Goal: Transaction & Acquisition: Purchase product/service

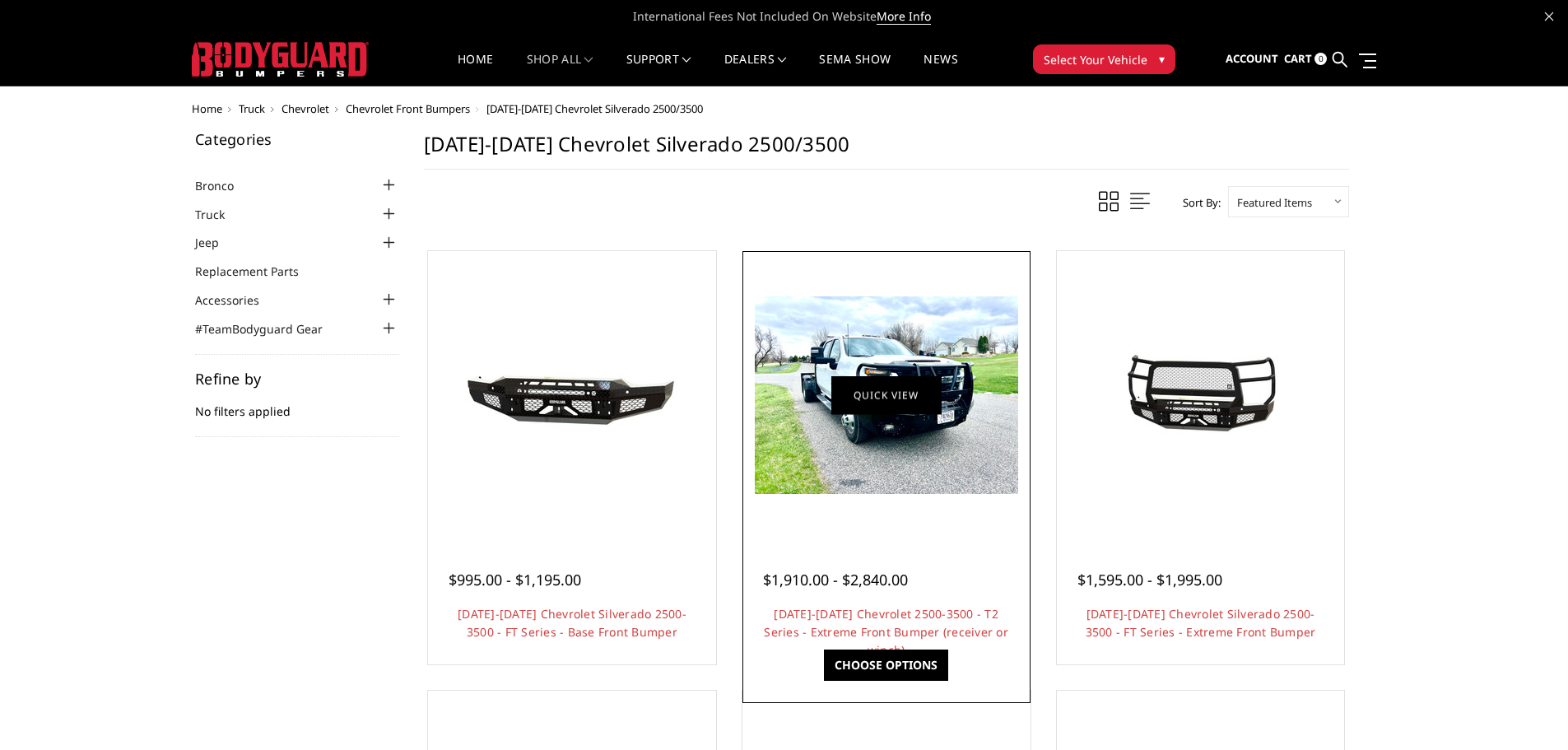
click at [928, 406] on link "Quick view" at bounding box center [886, 395] width 110 height 39
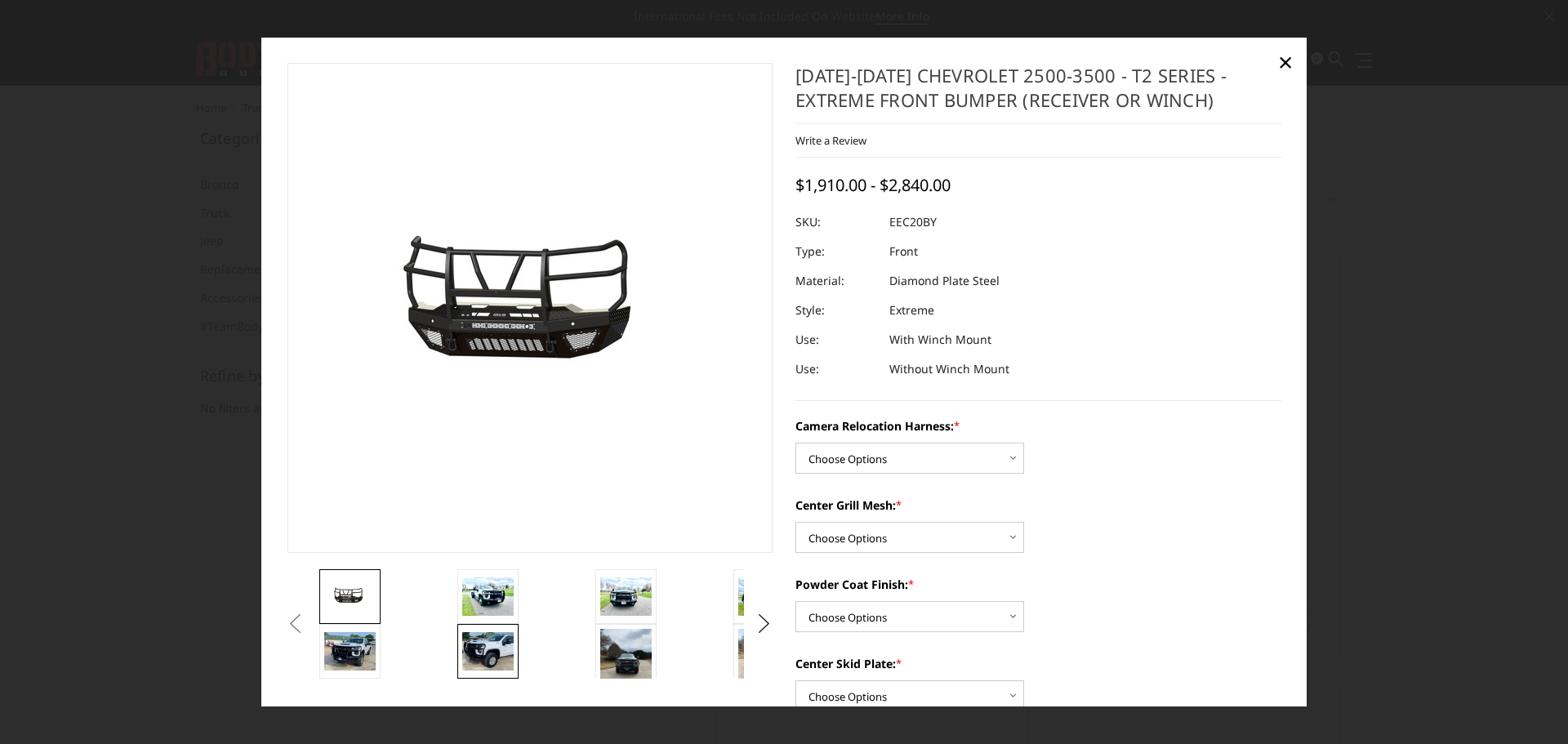
click at [477, 648] on img at bounding box center [488, 652] width 52 height 38
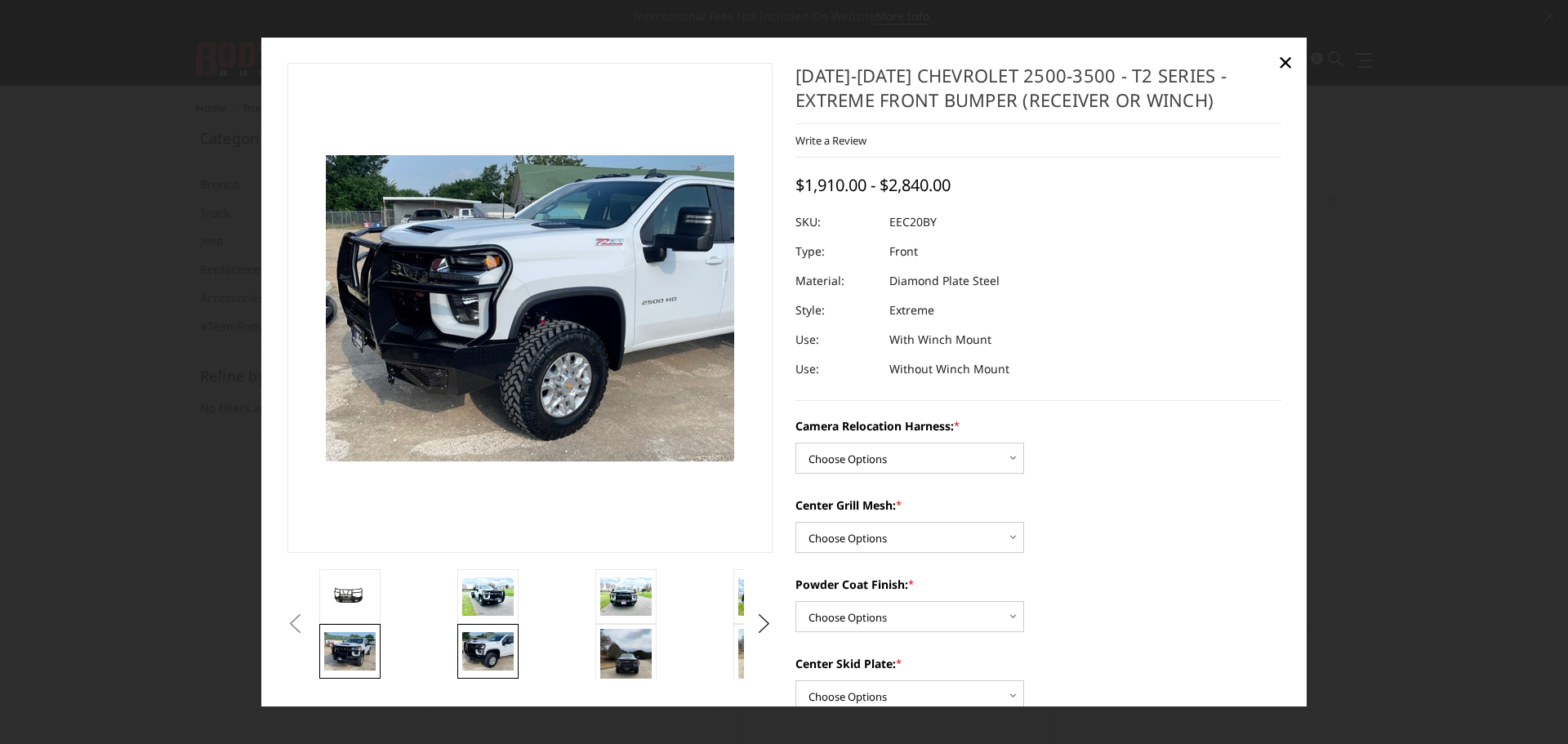
click at [353, 643] on img at bounding box center [350, 652] width 52 height 38
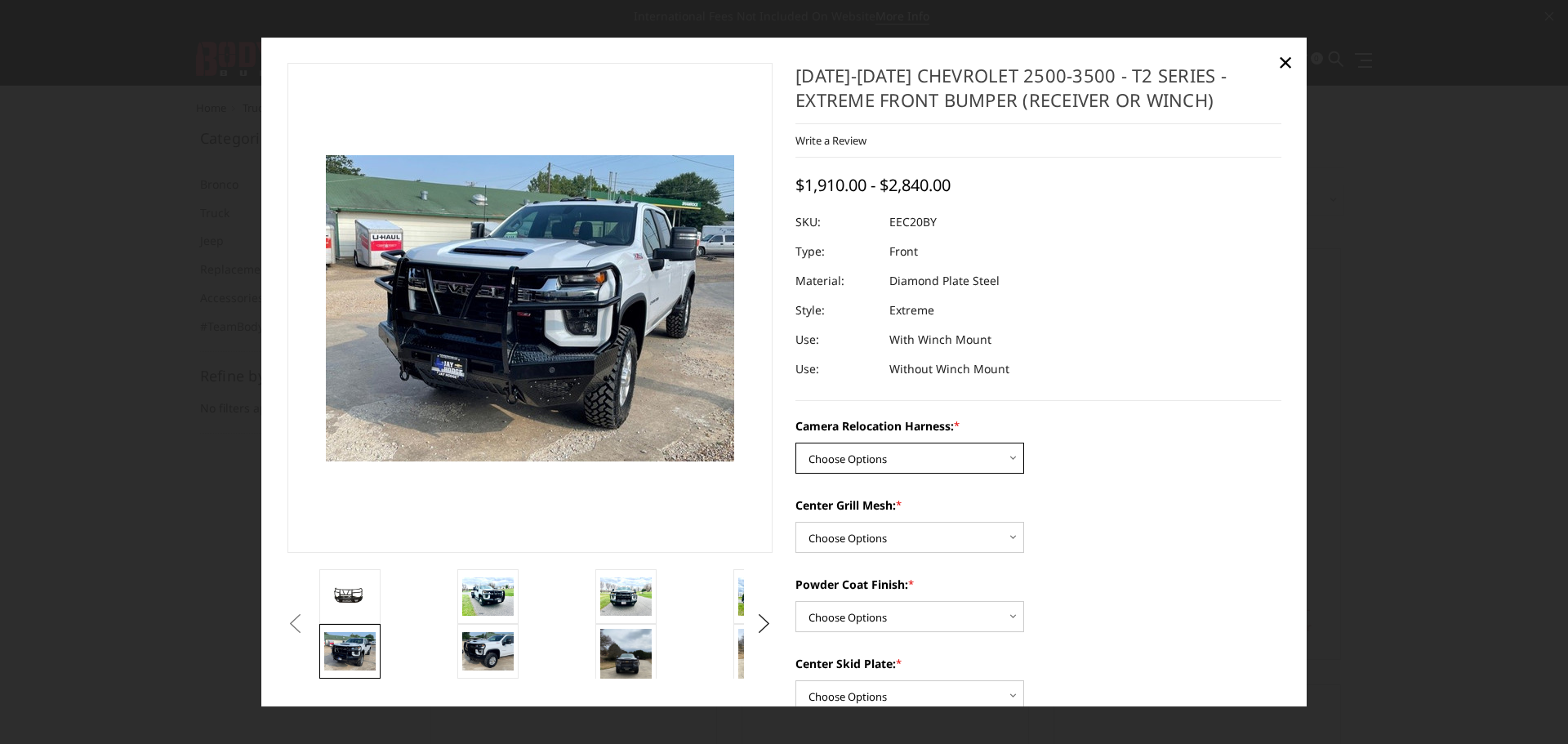
click at [942, 458] on select "Choose Options Without camera harness With camera harness" at bounding box center [910, 457] width 228 height 31
select select "3775"
click at [796, 442] on select "Choose Options Without camera harness With camera harness" at bounding box center [910, 457] width 228 height 31
click at [883, 532] on select "Choose Options Without expanded metal With expanded metal" at bounding box center [910, 537] width 228 height 31
select select "3773"
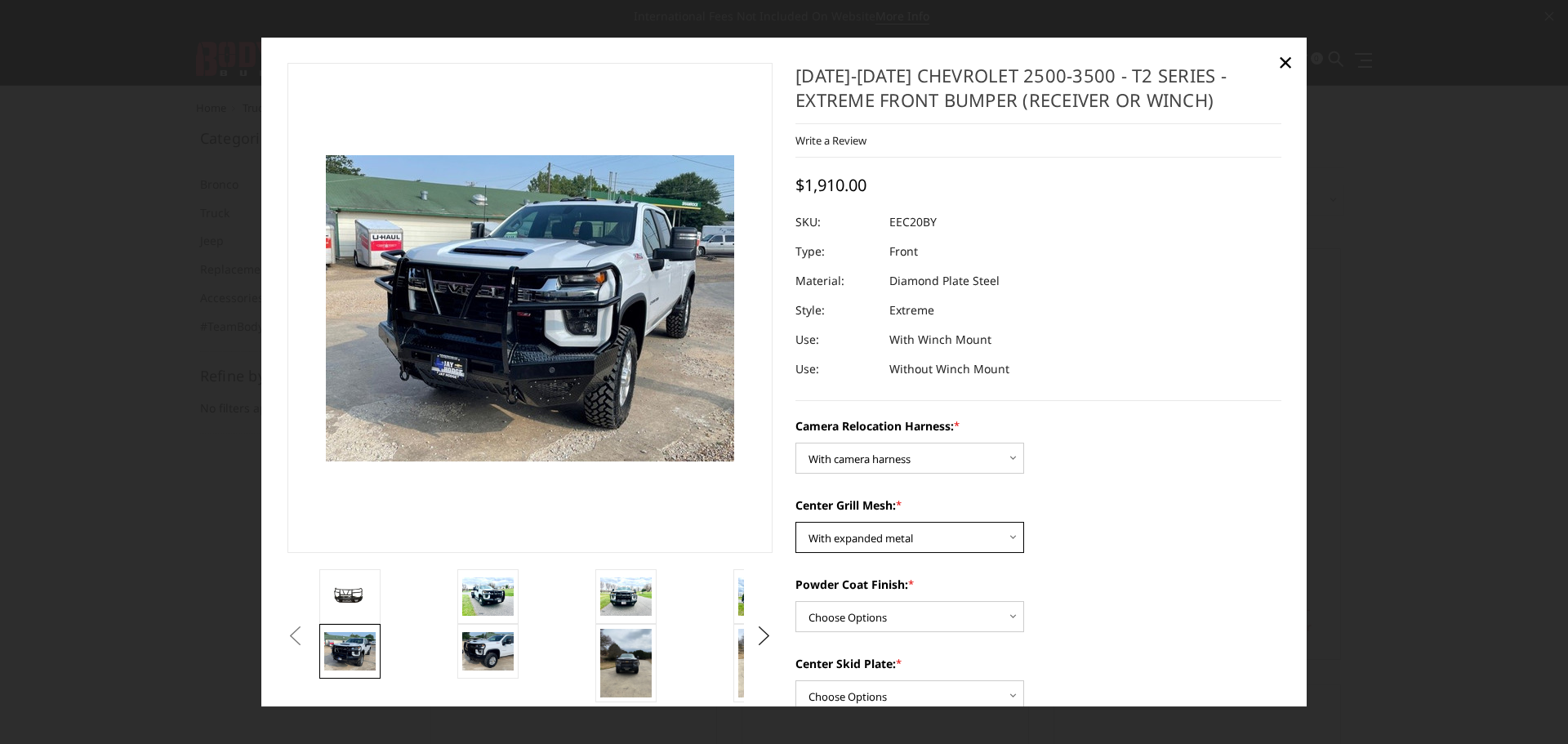
click at [796, 522] on select "Choose Options Without expanded metal With expanded metal" at bounding box center [910, 537] width 228 height 31
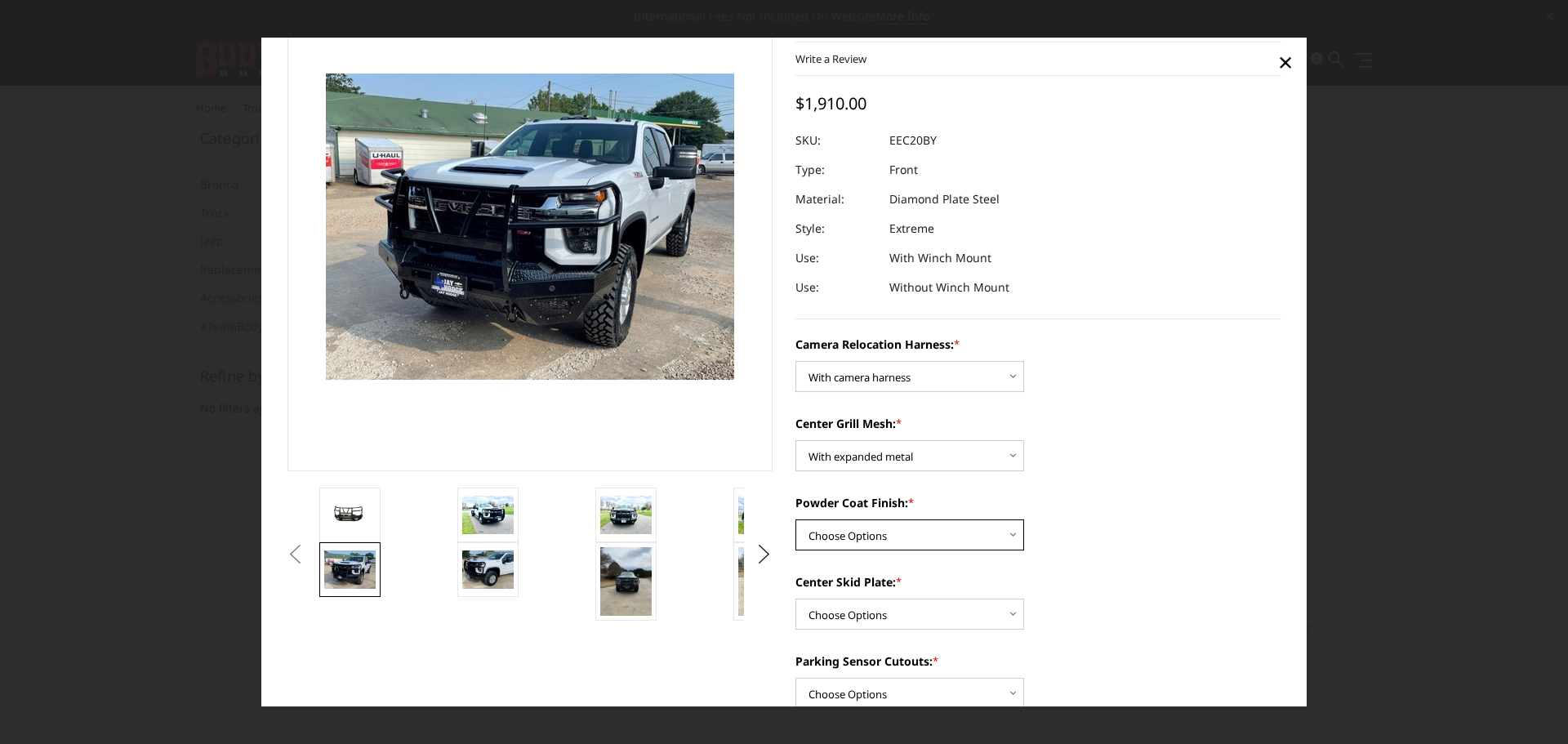
click at [858, 537] on select "Choose Options Textured Black Powder Coat Gloss Black Powder Coat Bare Metal" at bounding box center [910, 534] width 228 height 31
select select "3771"
click at [796, 519] on select "Choose Options Textured Black Powder Coat Gloss Black Powder Coat Bare Metal" at bounding box center [910, 534] width 228 height 31
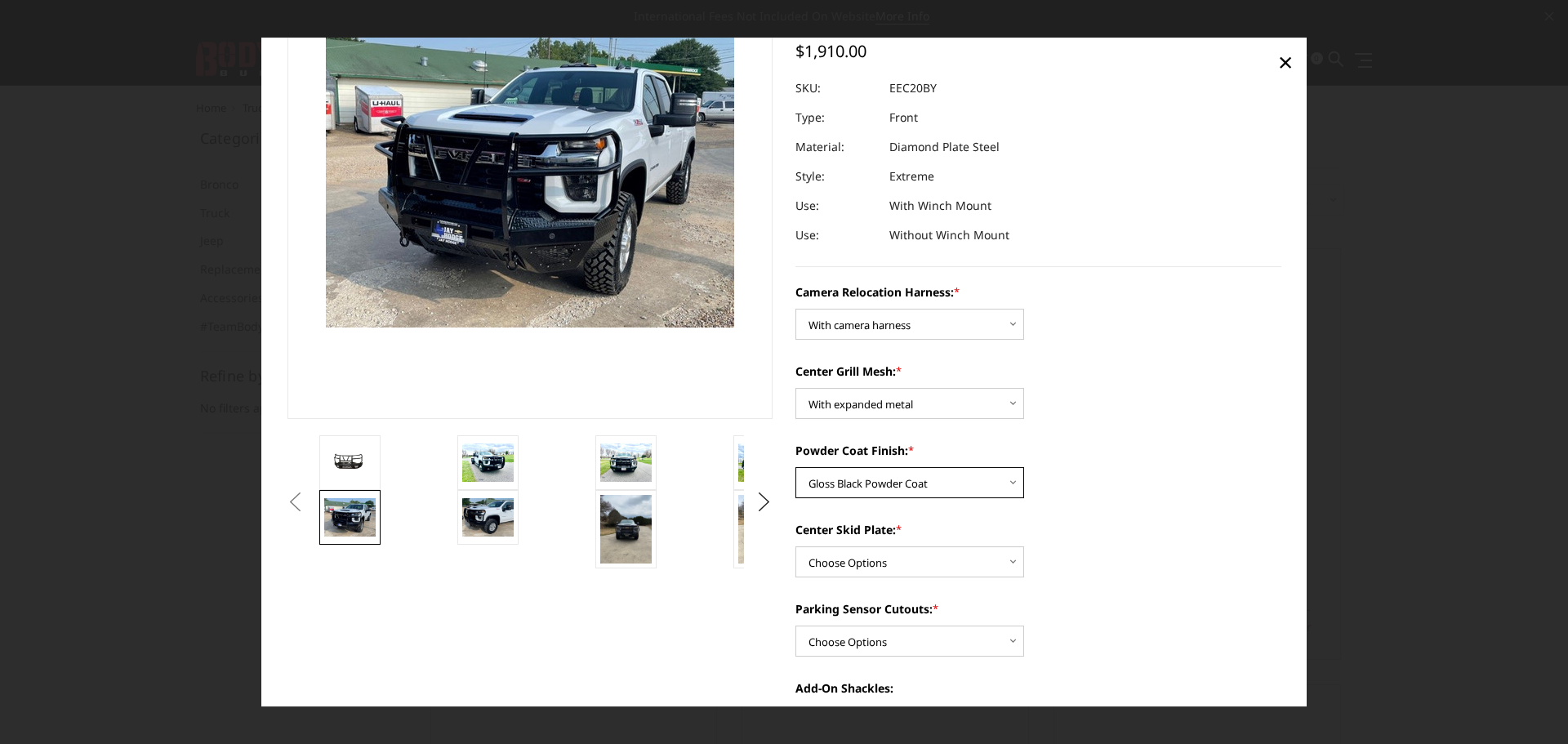
scroll to position [163, 0]
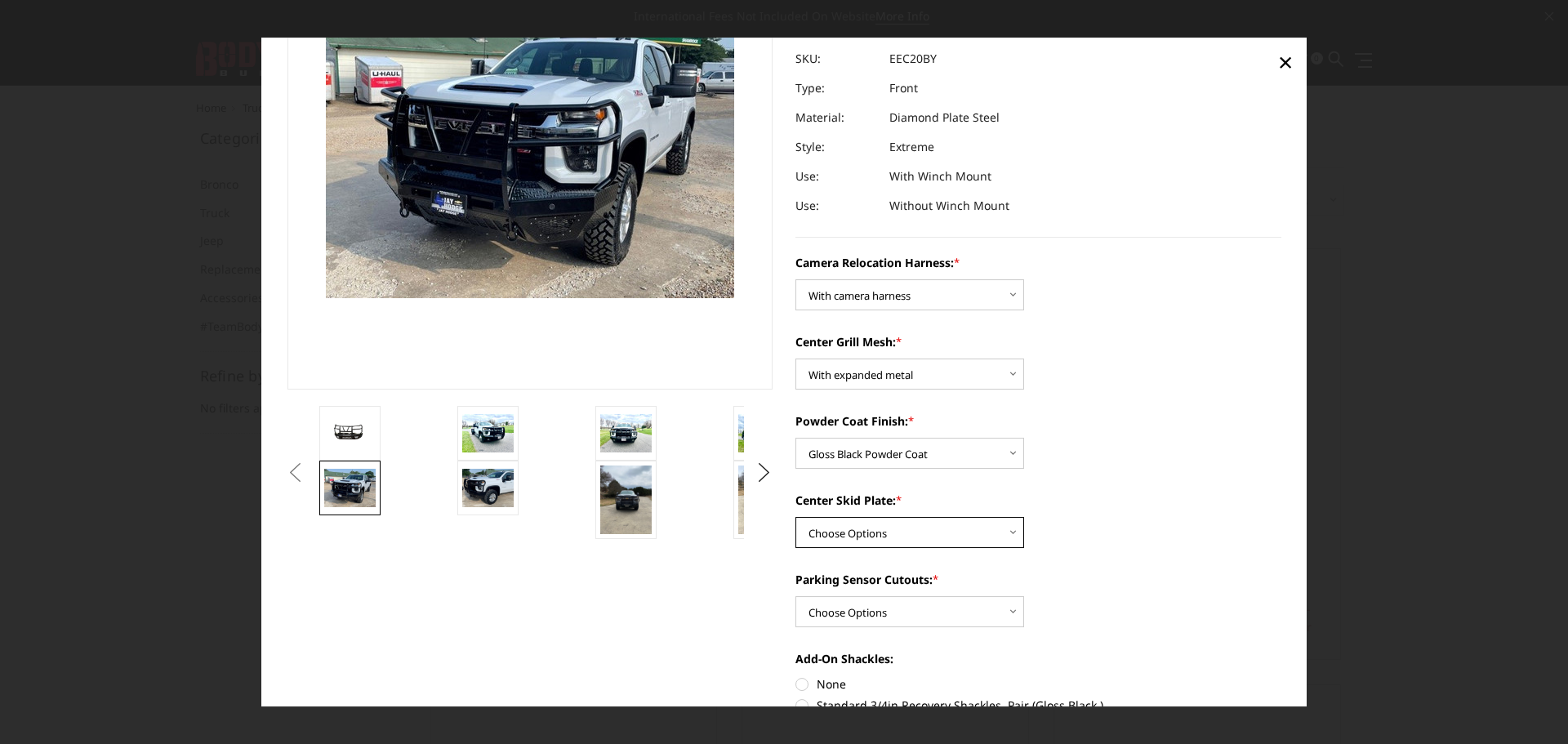
click at [841, 537] on select "Choose Options Winch Mount Skid Plate Standard Skid Plate (included) 2" Receive…" at bounding box center [910, 532] width 228 height 31
select select "3768"
click at [796, 517] on select "Choose Options Winch Mount Skid Plate Standard Skid Plate (included) 2" Receive…" at bounding box center [910, 532] width 228 height 31
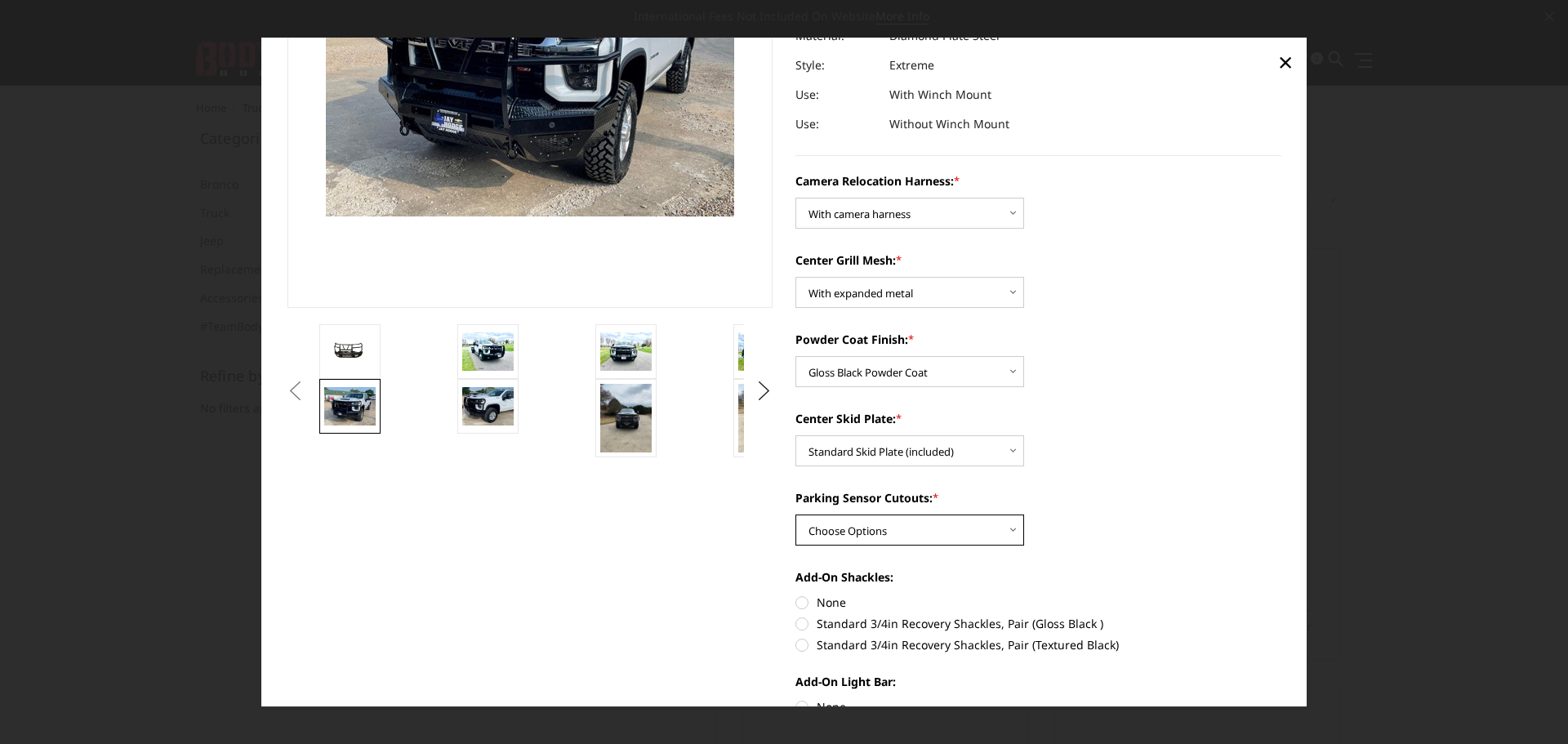
click at [865, 530] on select "Choose Options Yes - With Parking Sensor Cutouts" at bounding box center [910, 529] width 228 height 31
select select "3766"
click at [796, 514] on select "Choose Options Yes - With Parking Sensor Cutouts" at bounding box center [910, 529] width 228 height 31
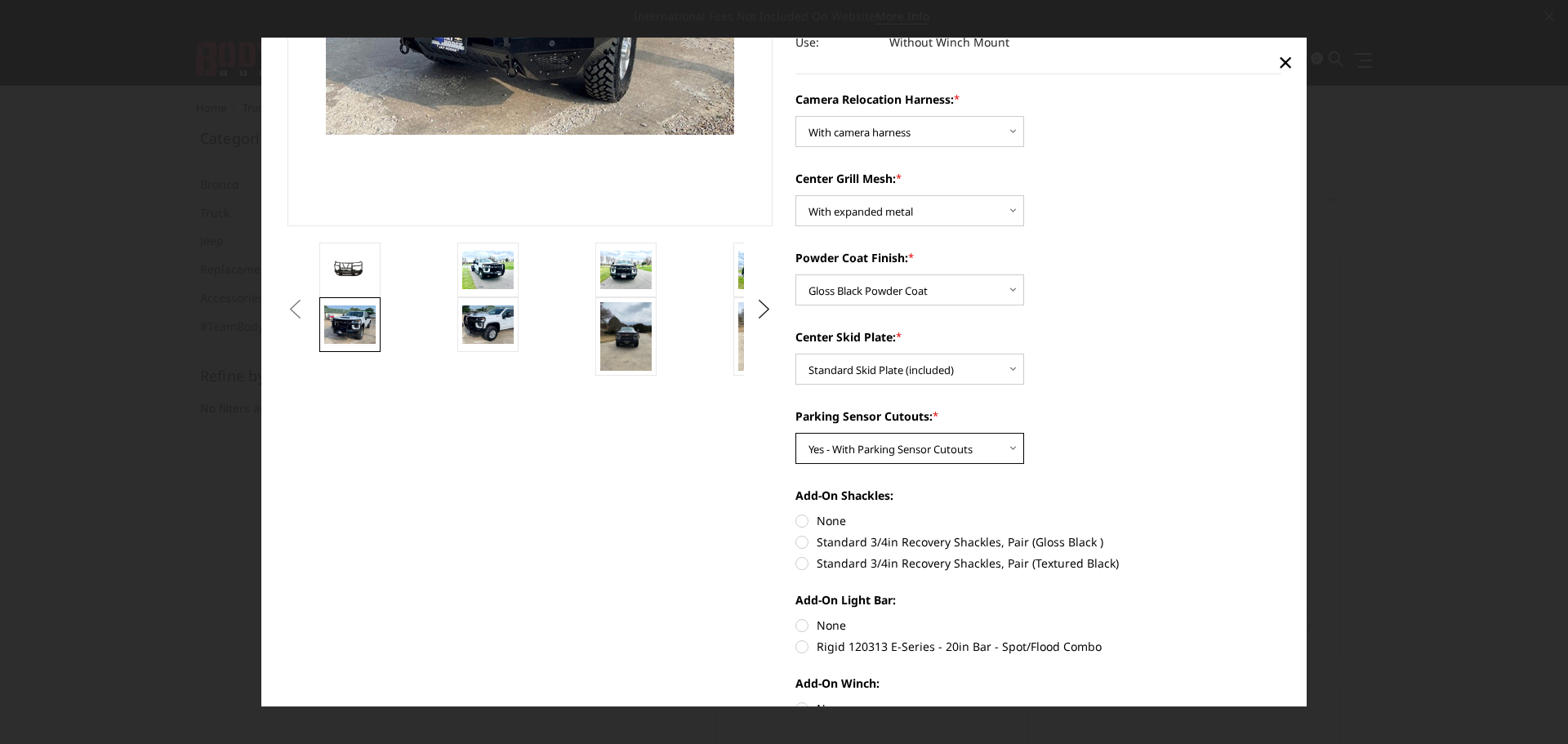
scroll to position [408, 0]
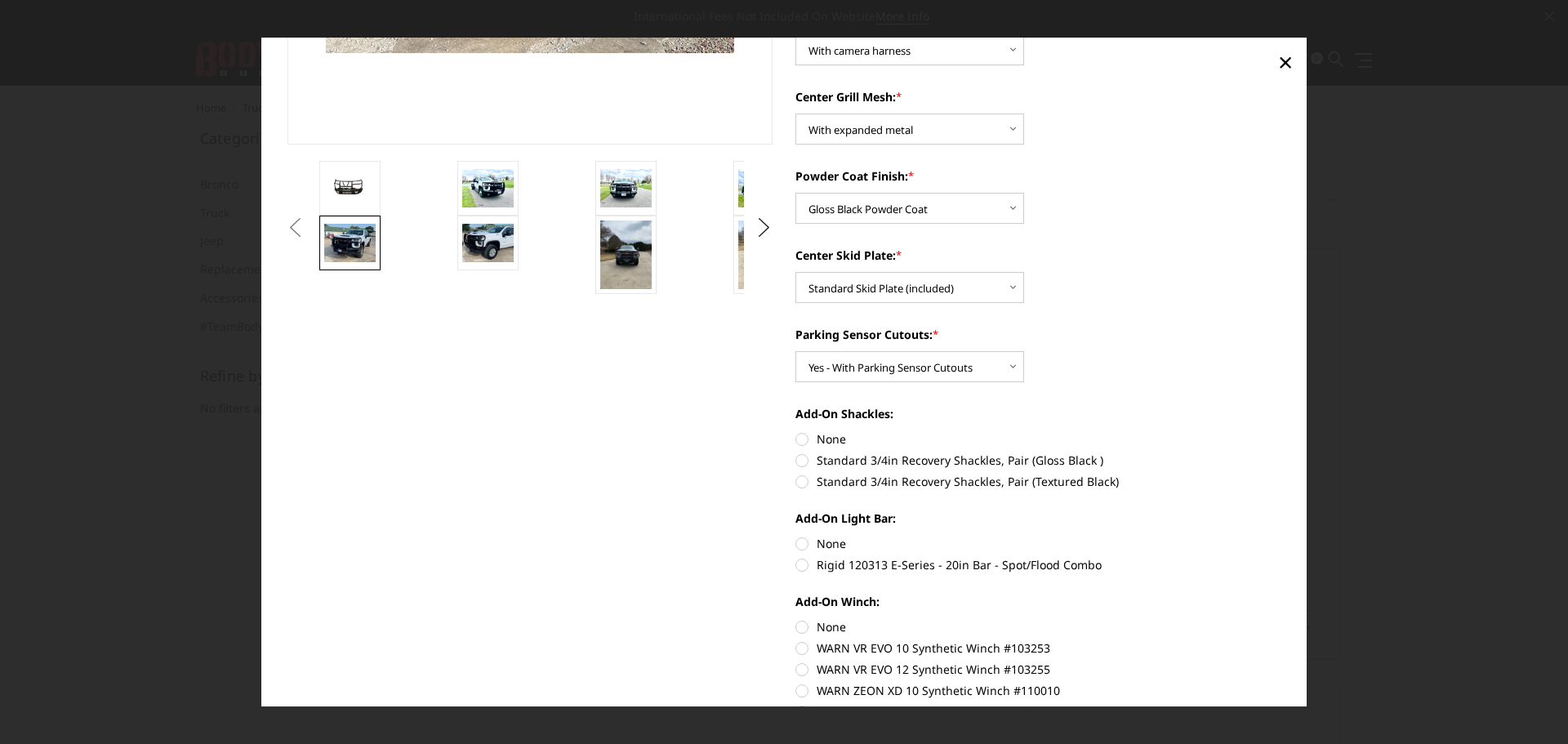
click at [800, 564] on label "Rigid 120313 E-Series - 20in Bar - Spot/Flood Combo" at bounding box center [1038, 564] width 486 height 17
click at [1281, 536] on input "Rigid 120313 E-Series - 20in Bar - Spot/Flood Combo" at bounding box center [1281, 535] width 1 height 1
radio input "true"
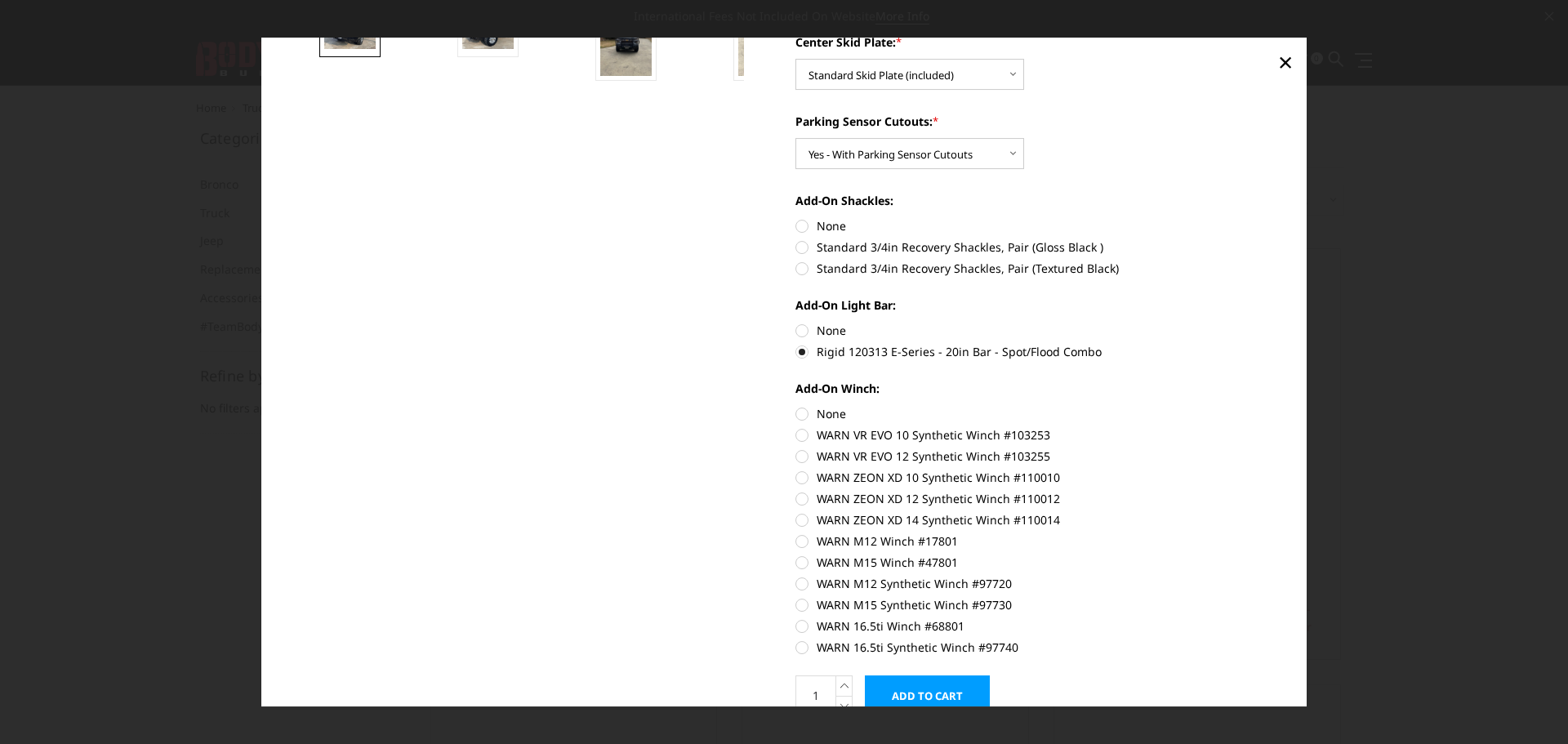
scroll to position [653, 0]
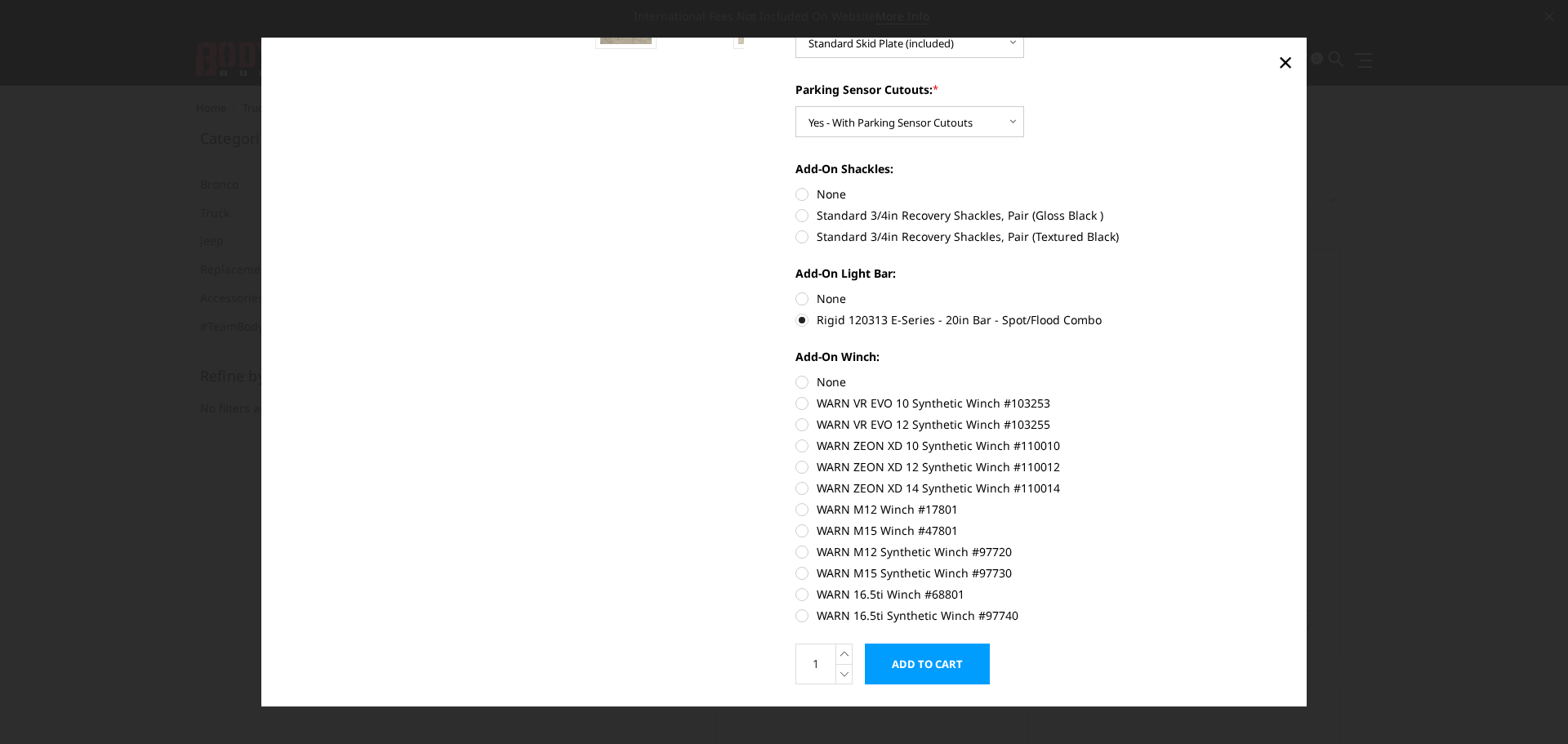
click at [800, 612] on label "WARN 16.5ti Synthetic Winch #97740" at bounding box center [1038, 615] width 486 height 17
click at [1281, 587] on input "WARN 16.5ti Synthetic Winch #97740" at bounding box center [1281, 586] width 1 height 1
radio input "true"
click at [966, 668] on input "Add to Cart" at bounding box center [927, 663] width 125 height 41
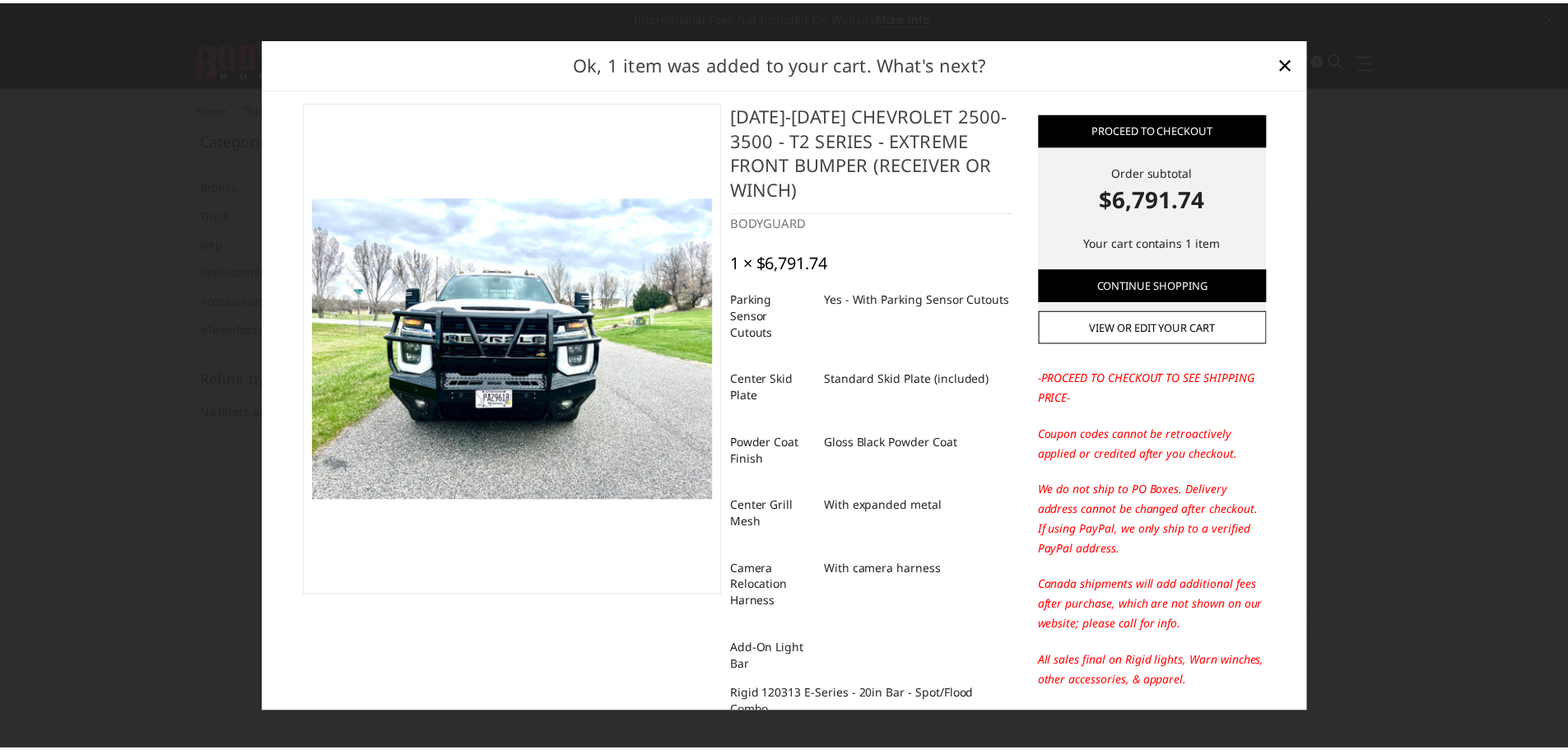
scroll to position [0, 0]
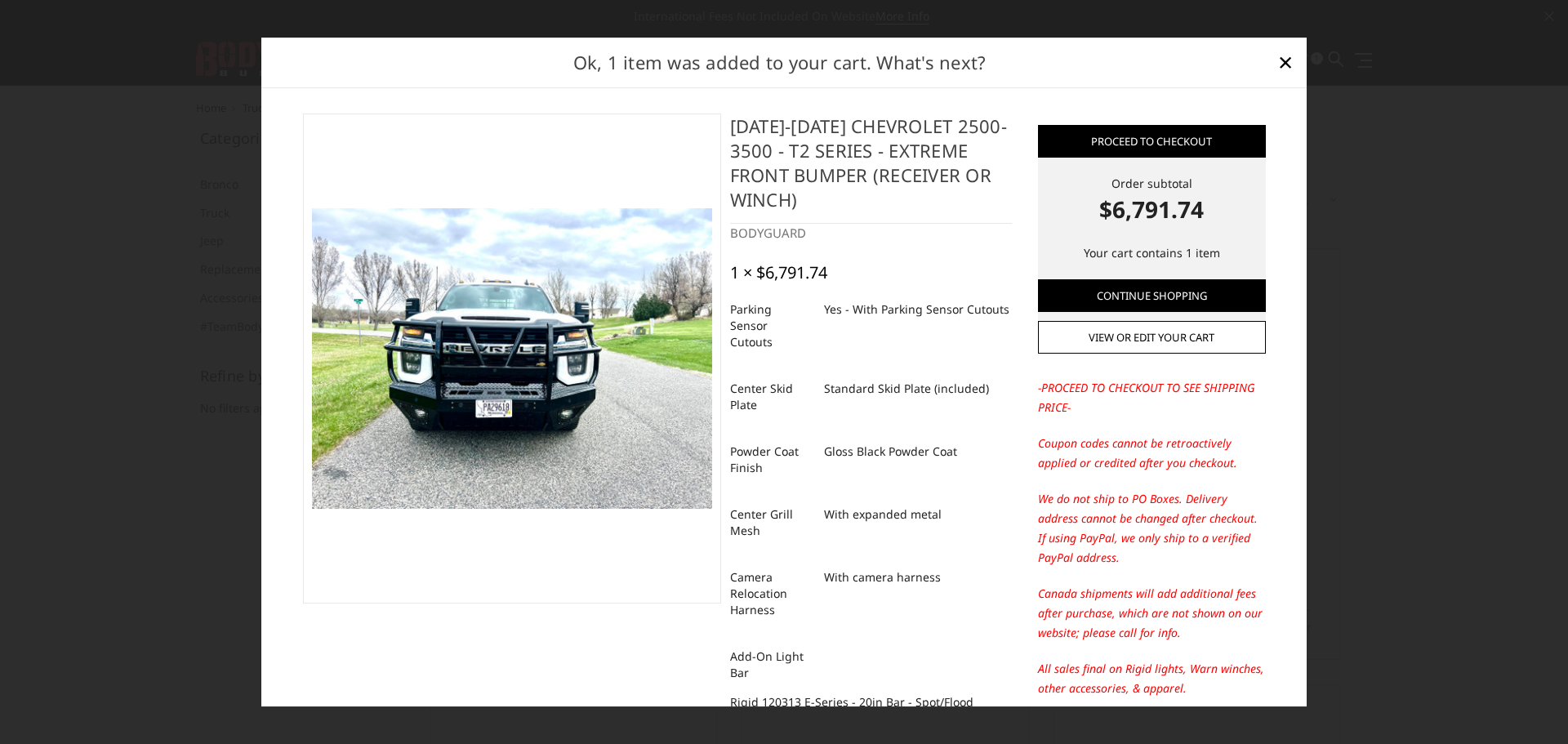
click at [525, 398] on img at bounding box center [512, 358] width 400 height 300
click at [1280, 61] on span "×" at bounding box center [1286, 62] width 15 height 35
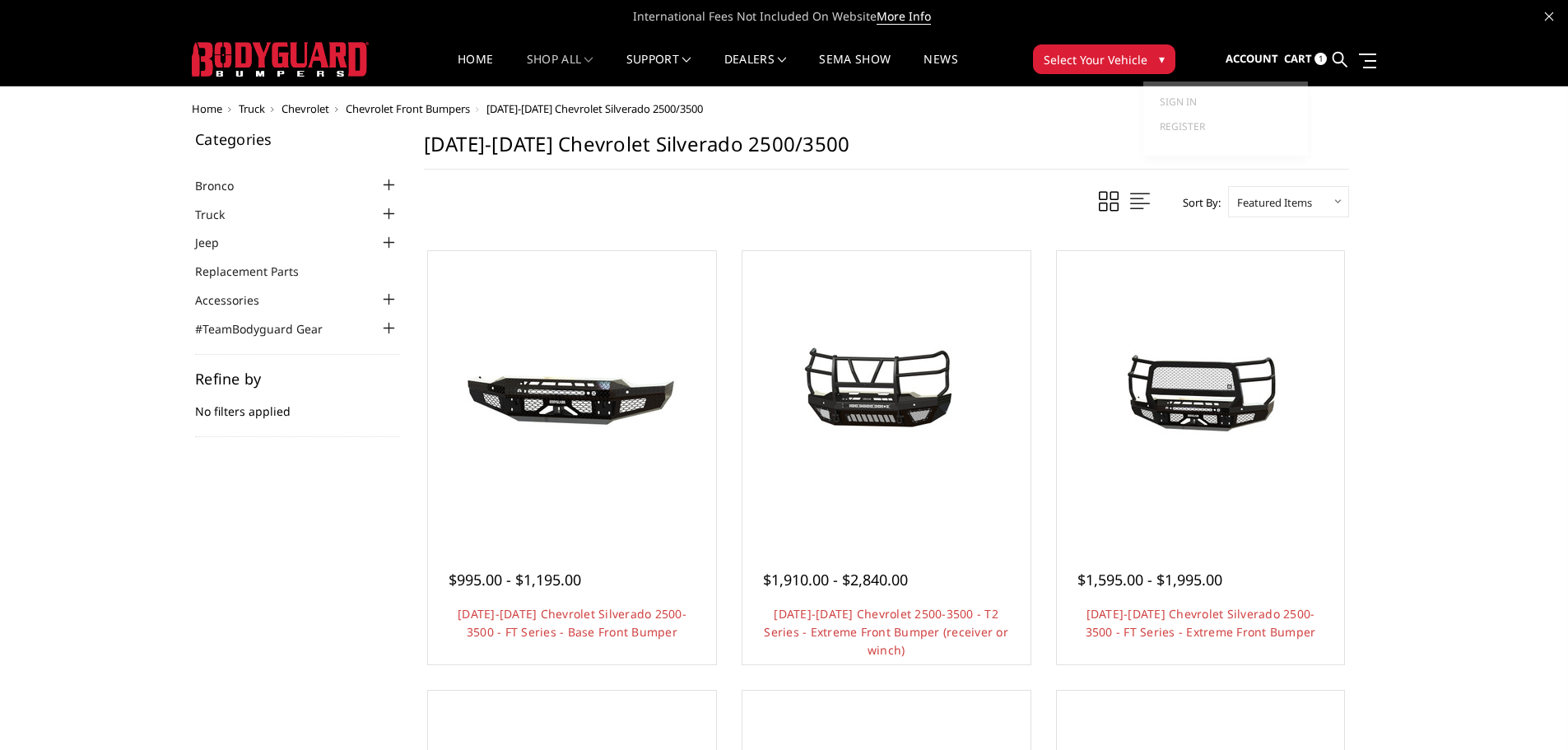
click at [1277, 50] on link "Account" at bounding box center [1251, 59] width 53 height 45
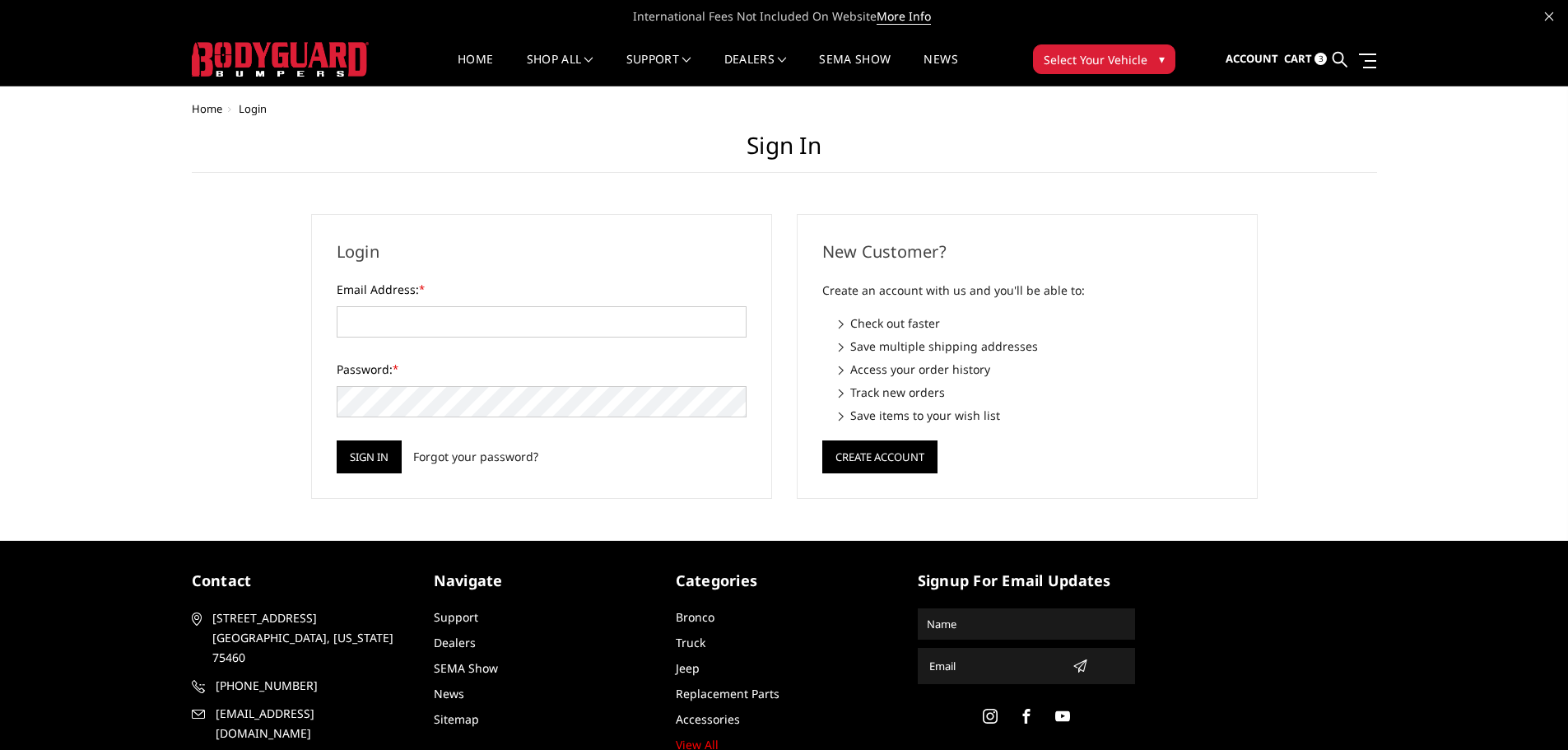
click at [1326, 56] on span "3" at bounding box center [1320, 59] width 13 height 13
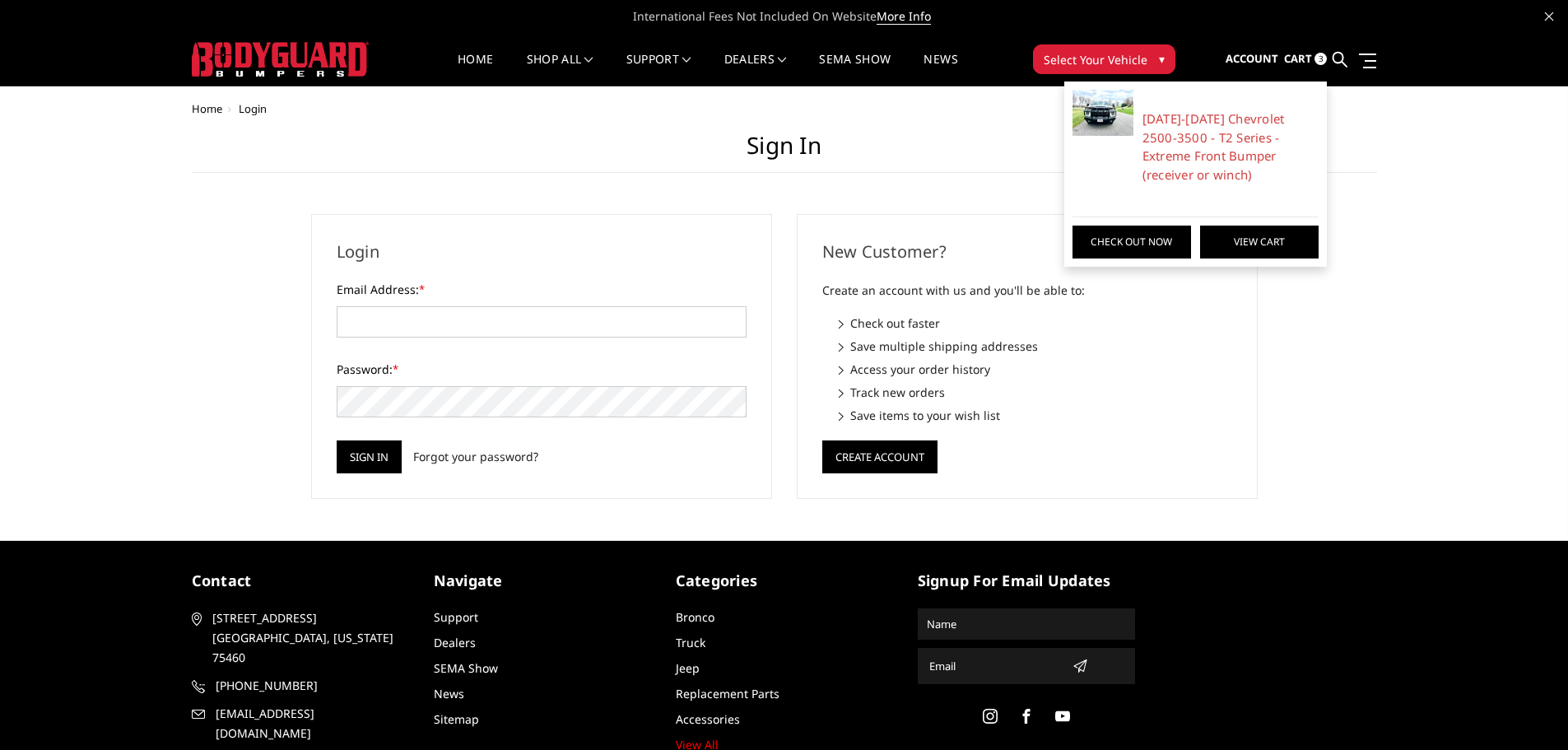
click at [1241, 249] on link "View Cart" at bounding box center [1259, 242] width 118 height 33
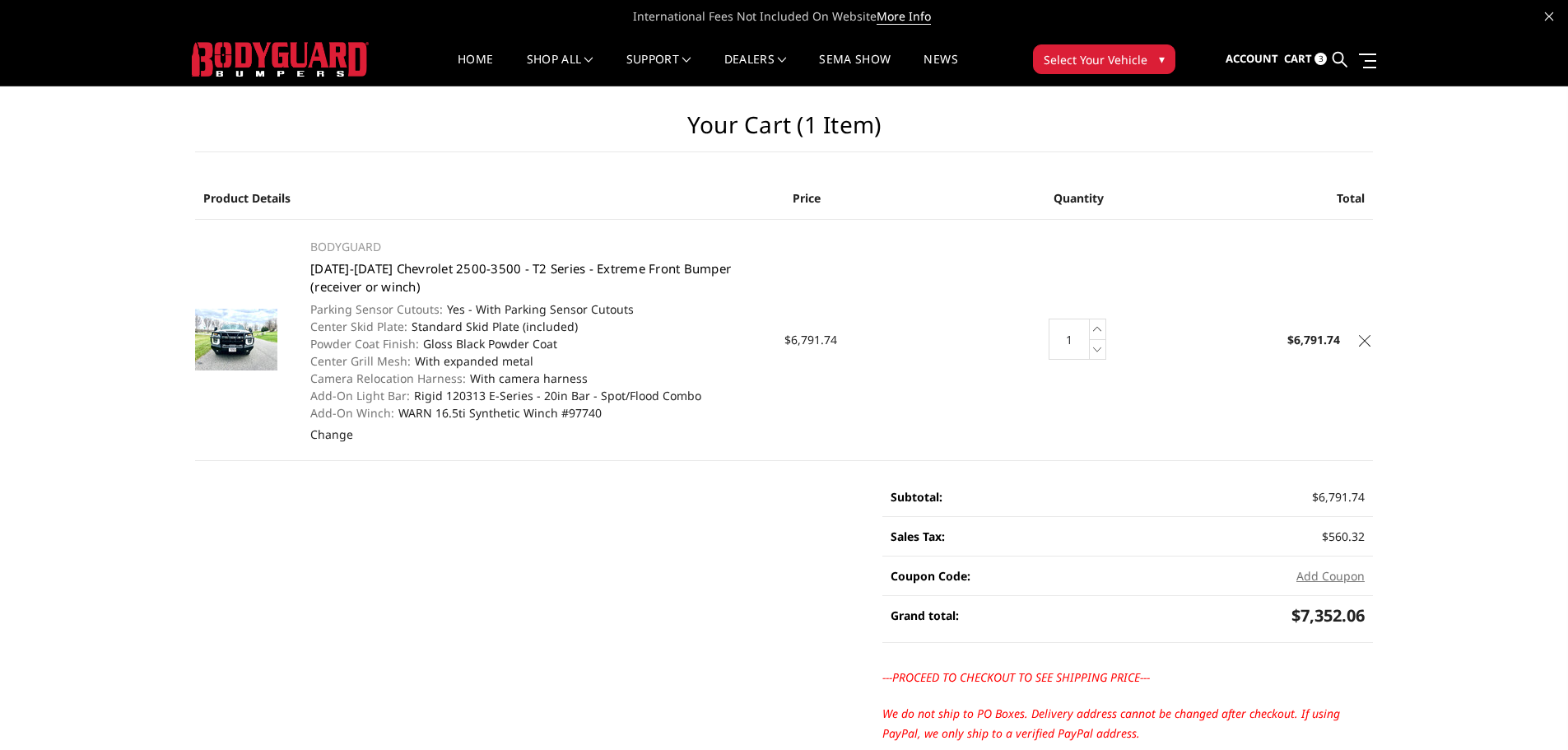
click at [444, 267] on link "[DATE]-[DATE] Chevrolet 2500-3500 - T2 Series - Extreme Front Bumper (receiver …" at bounding box center [520, 278] width 421 height 35
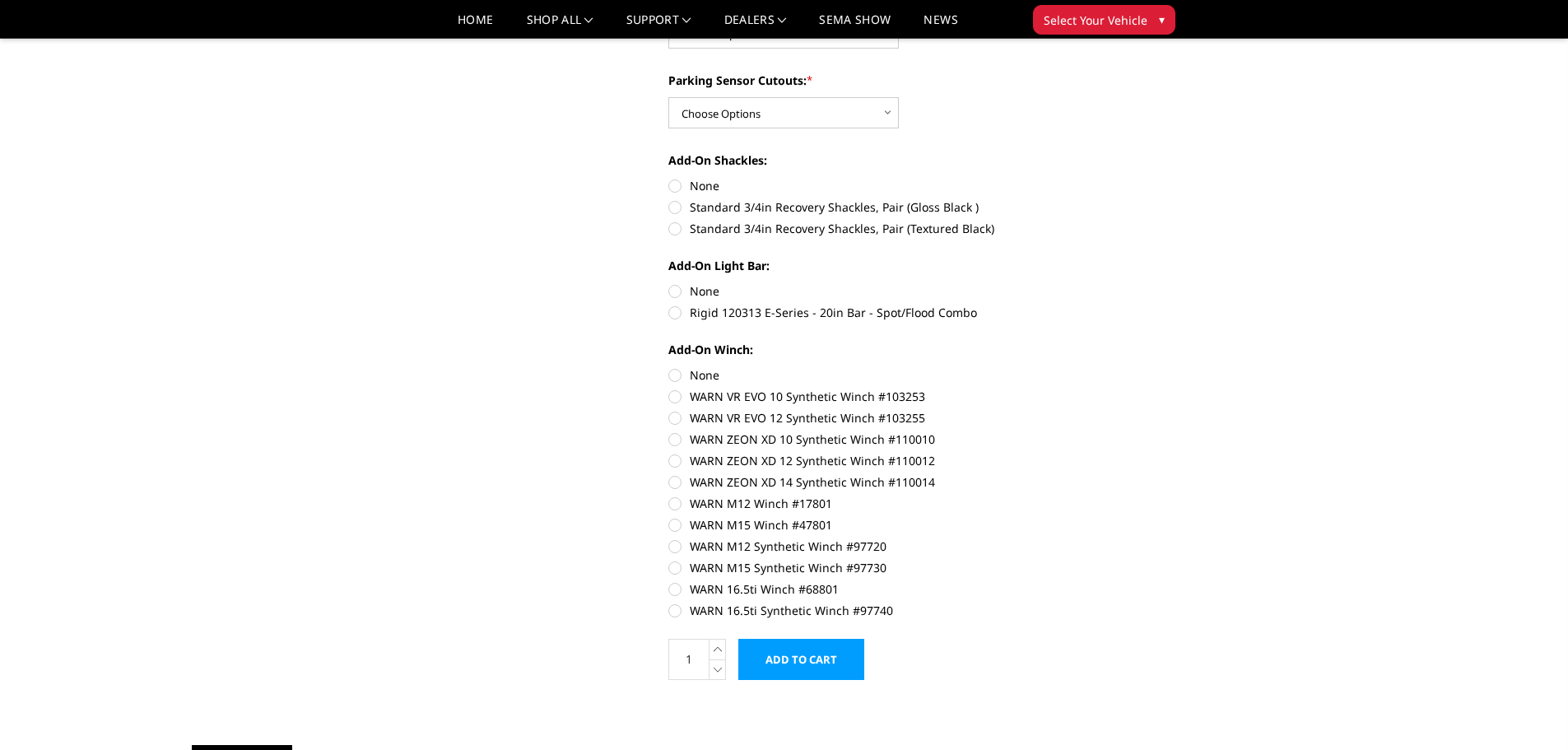
scroll to position [658, 0]
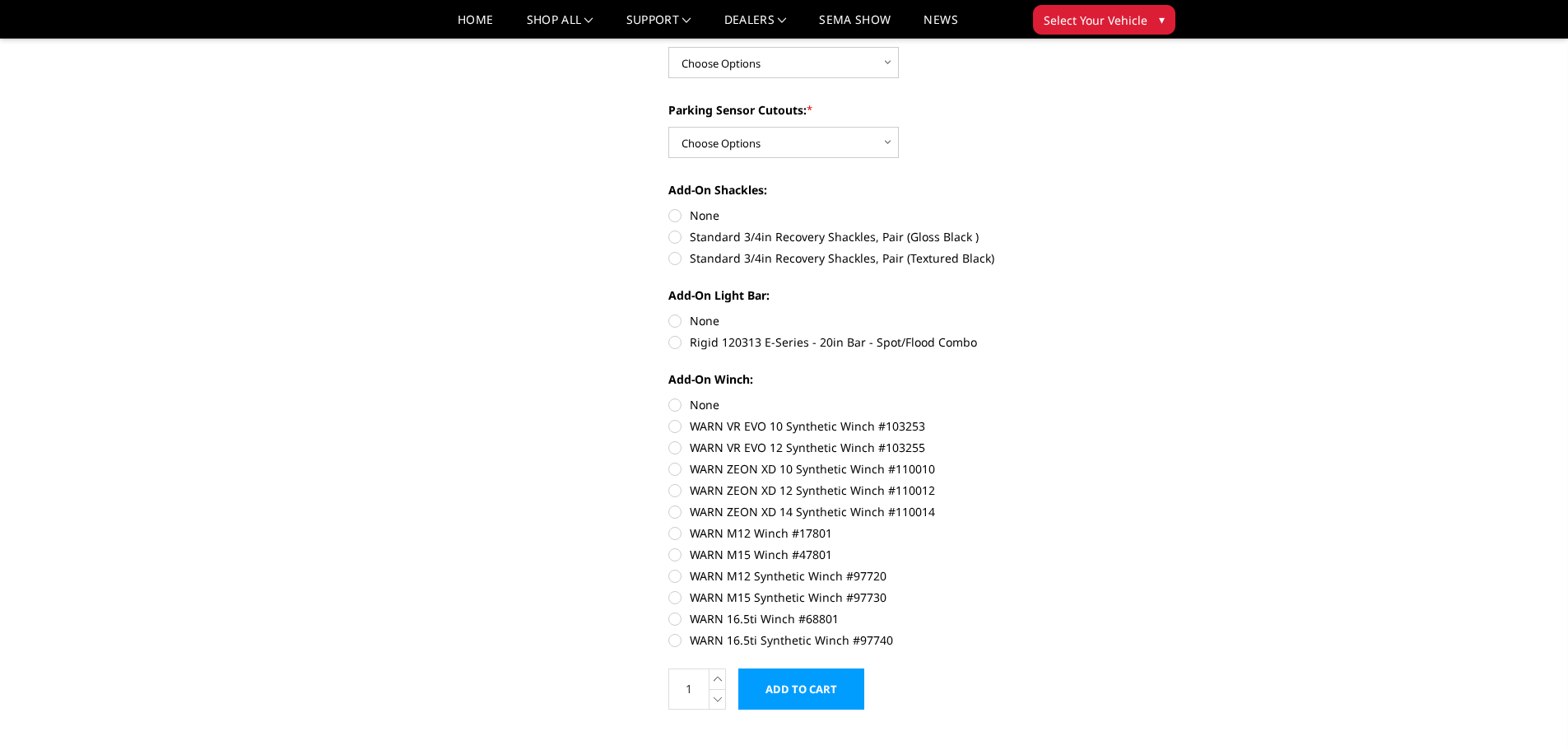
click at [676, 396] on label "None" at bounding box center [895, 404] width 454 height 18
click at [669, 396] on input "None" at bounding box center [669, 396] width 1 height 1
radio input "true"
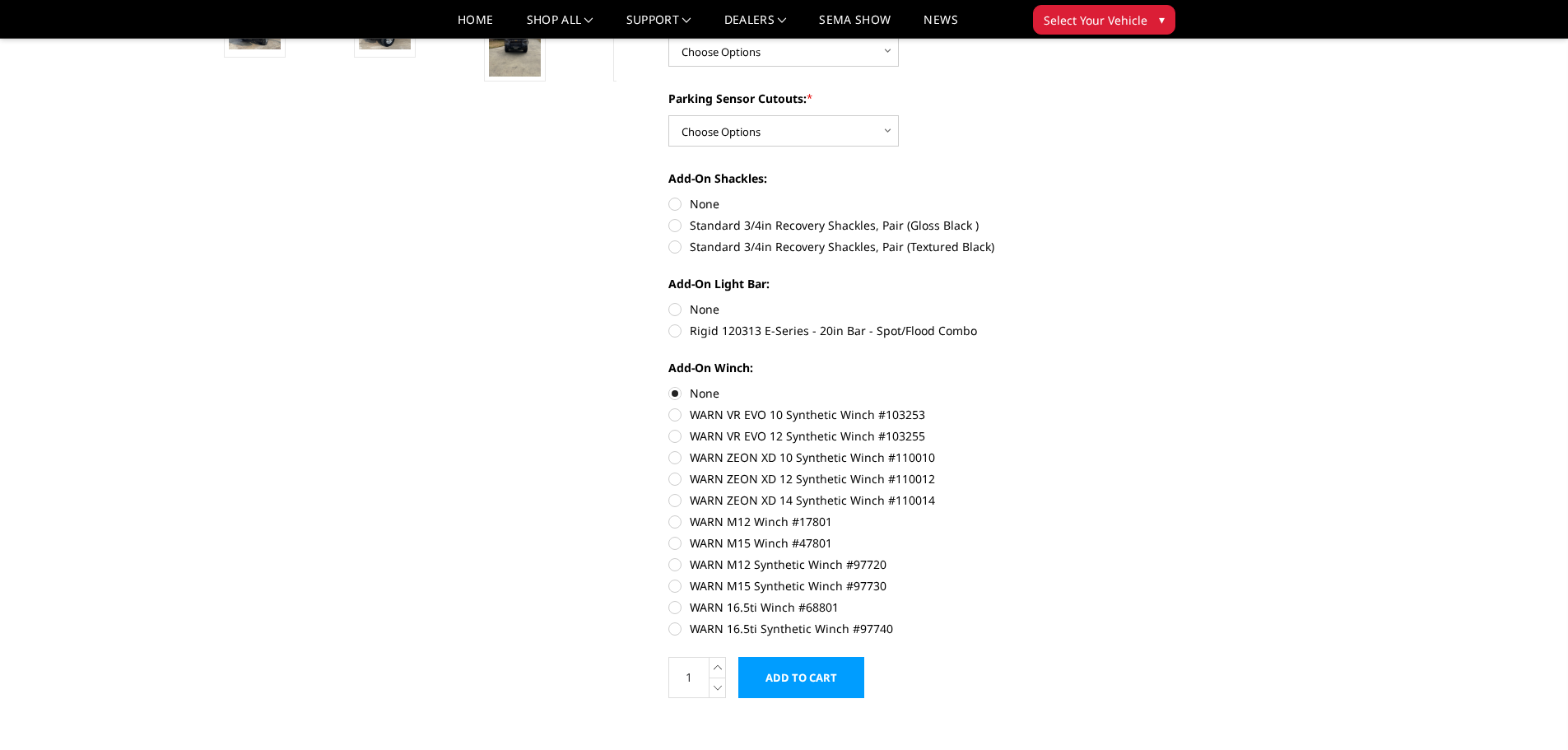
click at [676, 310] on label "None" at bounding box center [895, 309] width 454 height 18
click at [669, 302] on input "None" at bounding box center [669, 301] width 1 height 1
radio input "true"
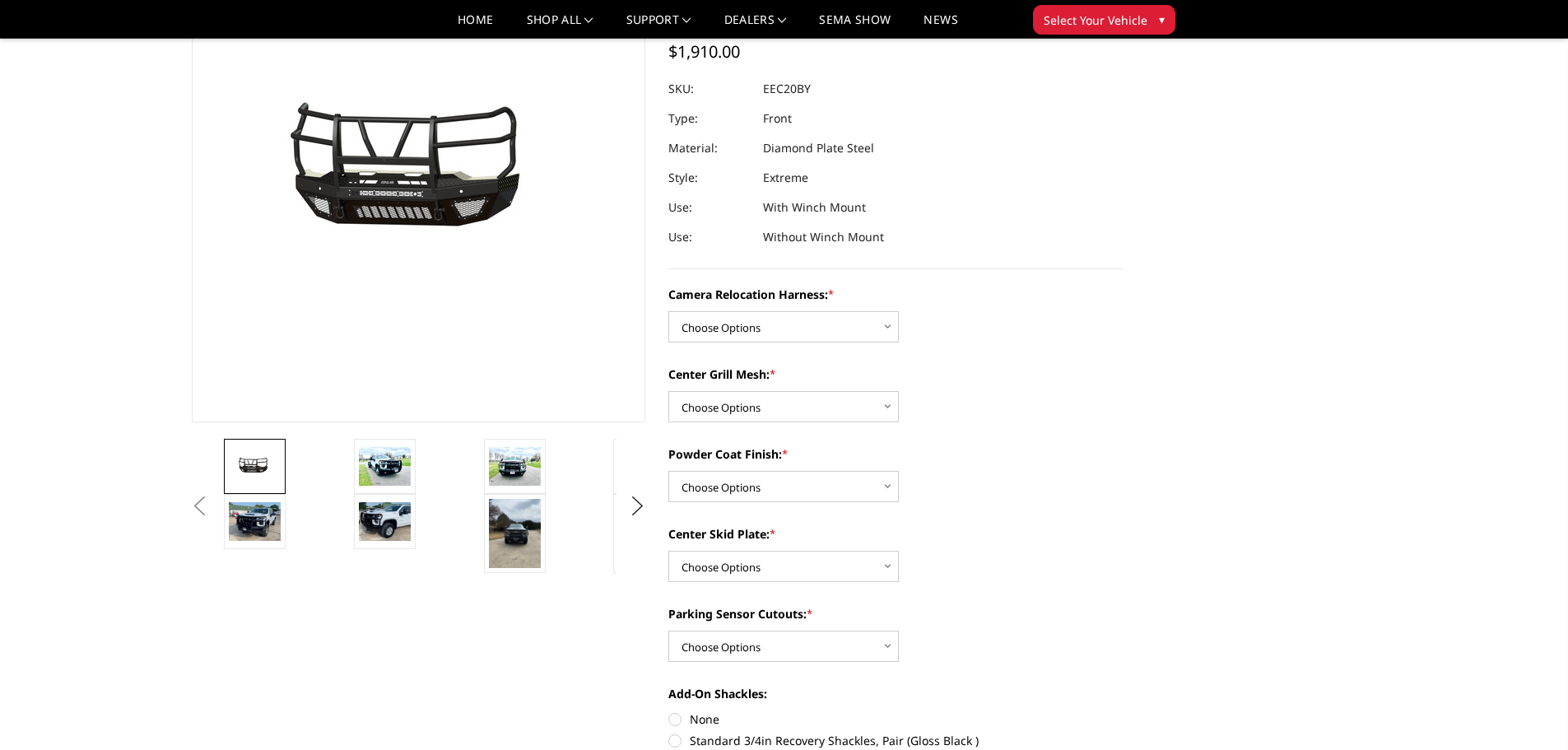
scroll to position [165, 0]
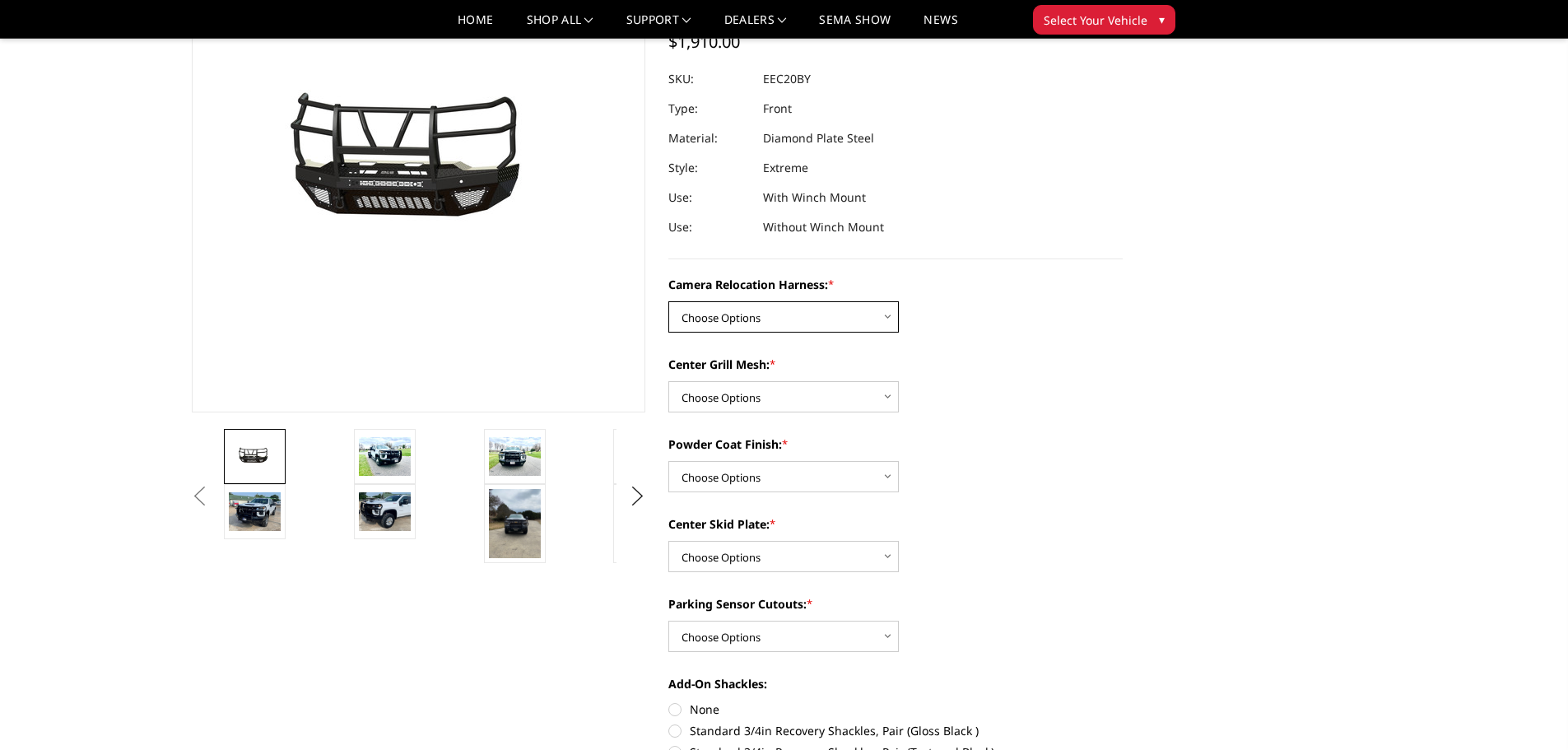
click at [874, 311] on select "Choose Options Without camera harness With camera harness" at bounding box center [784, 317] width 230 height 31
select select "3775"
click at [669, 302] on select "Choose Options Without camera harness With camera harness" at bounding box center [784, 317] width 230 height 31
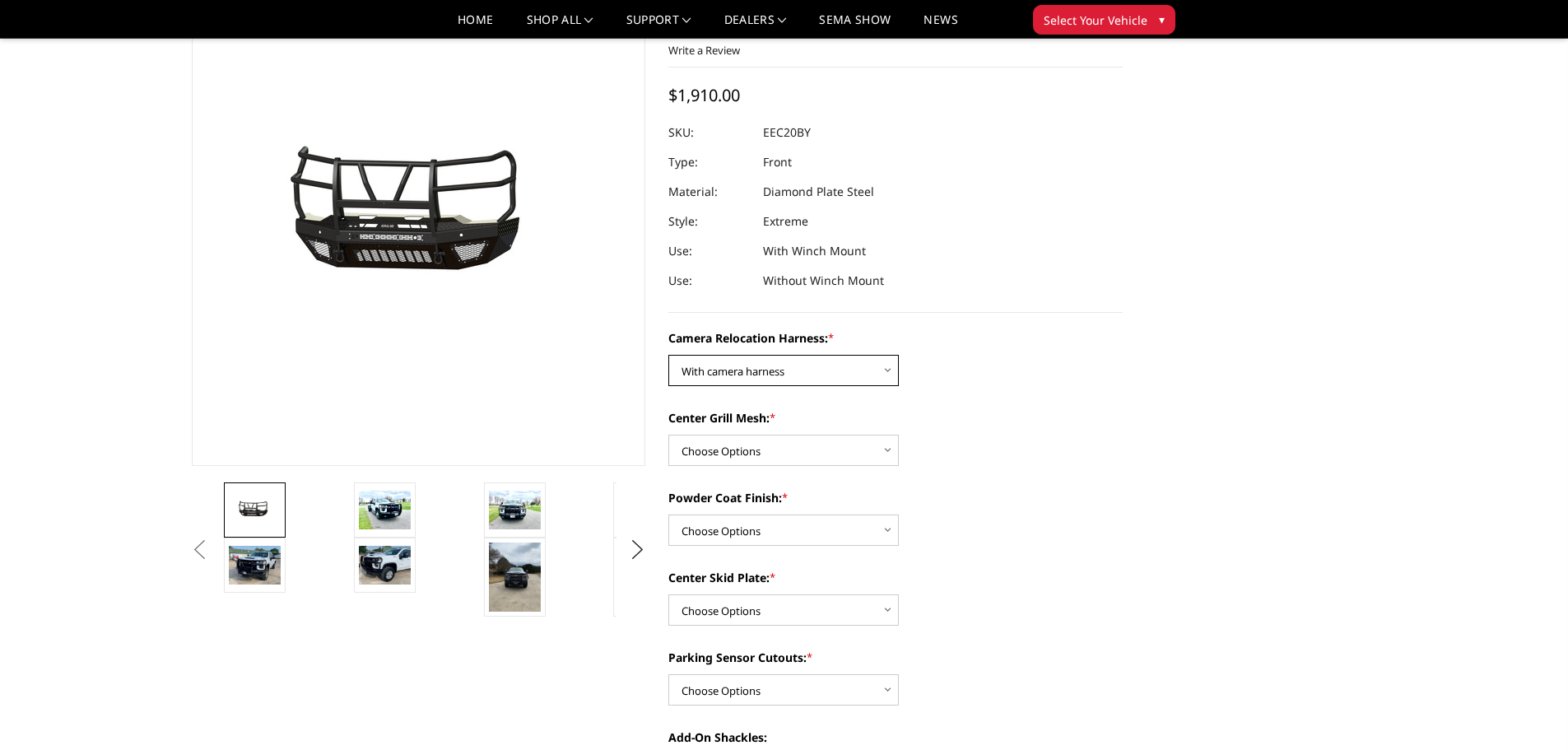
scroll to position [247, 0]
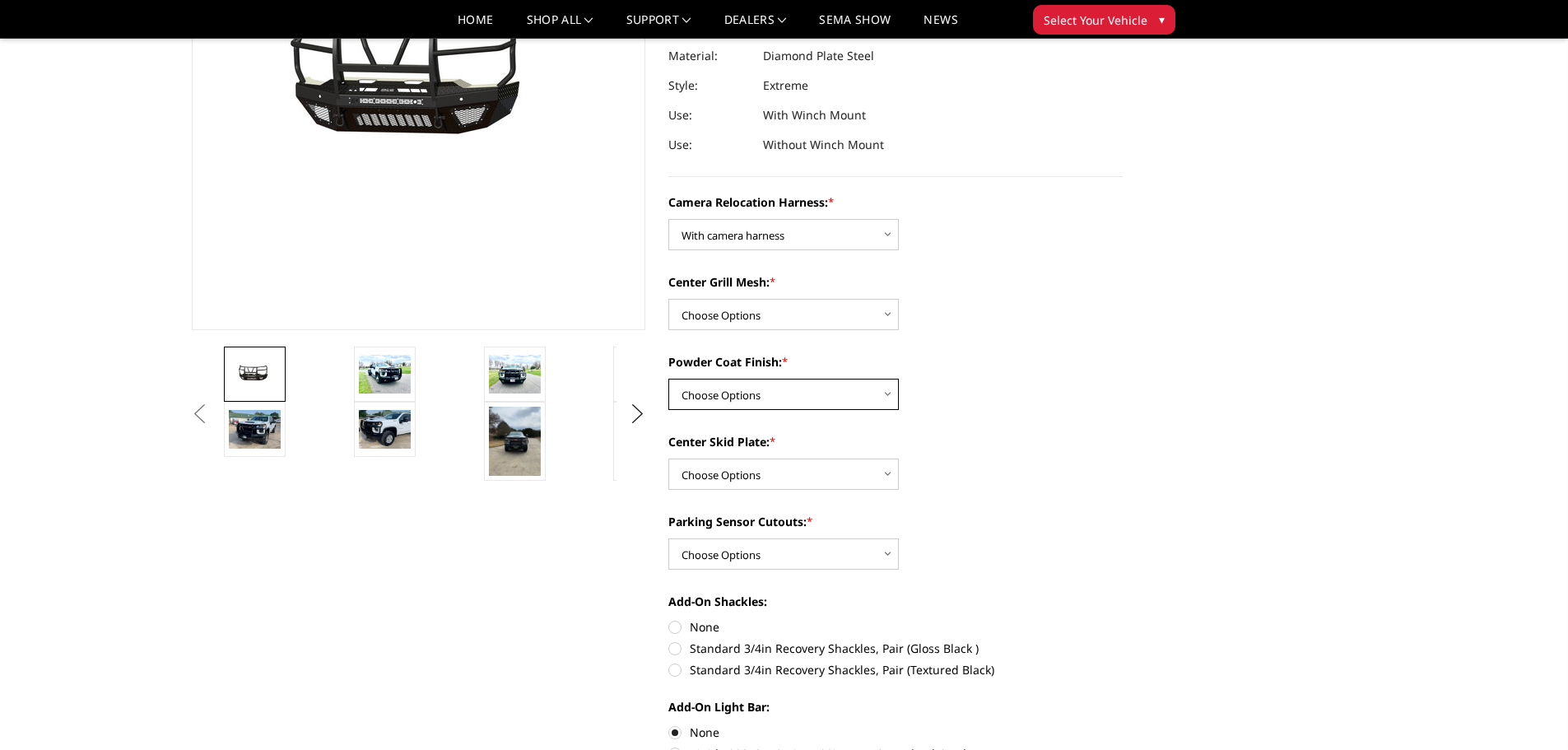
click at [754, 397] on select "Choose Options Textured Black Powder Coat Gloss Black Powder Coat Bare Metal" at bounding box center [784, 394] width 230 height 31
select select "3771"
click at [669, 379] on select "Choose Options Textured Black Powder Coat Gloss Black Powder Coat Bare Metal" at bounding box center [784, 394] width 230 height 31
click at [763, 469] on select "Choose Options Winch Mount Skid Plate Standard Skid Plate (included) 2" Receive…" at bounding box center [784, 474] width 230 height 31
select select "3768"
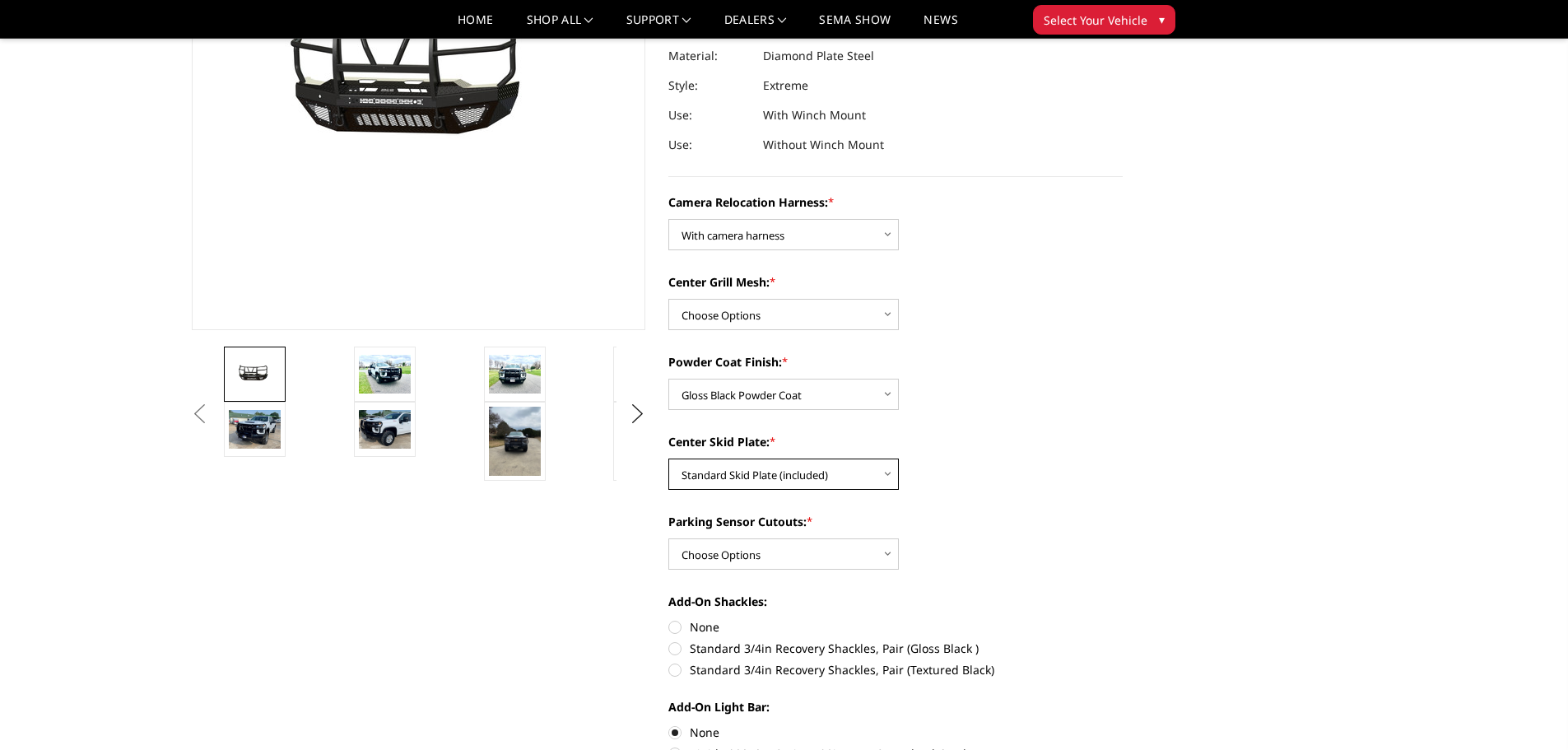
click at [669, 459] on select "Choose Options Winch Mount Skid Plate Standard Skid Plate (included) 2" Receive…" at bounding box center [784, 474] width 230 height 31
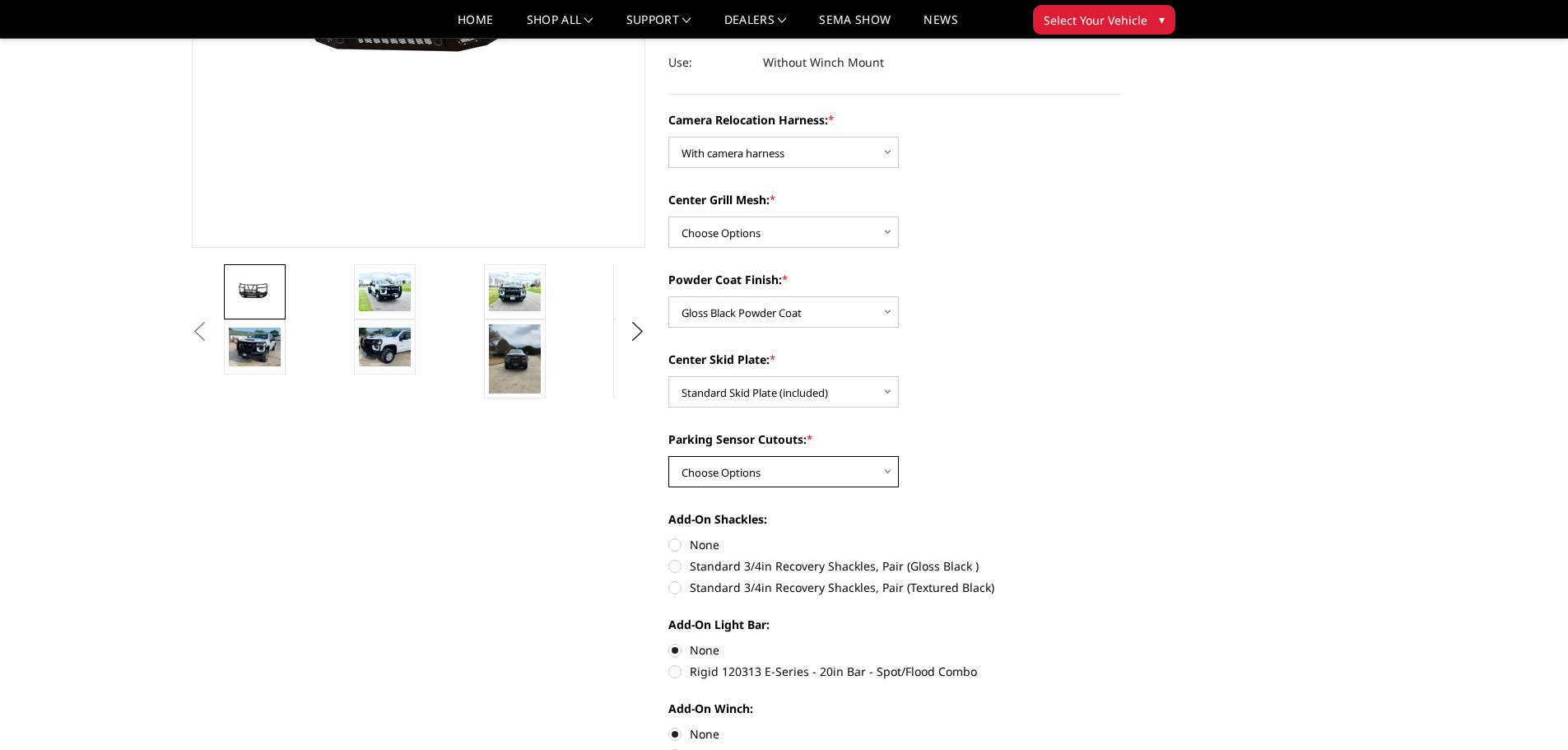
click at [754, 477] on select "Choose Options Yes - With Parking Sensor Cutouts" at bounding box center [784, 471] width 230 height 31
select select "3766"
click at [669, 456] on select "Choose Options Yes - With Parking Sensor Cutouts" at bounding box center [784, 471] width 230 height 31
click at [677, 544] on label "None" at bounding box center [895, 544] width 454 height 18
click at [669, 537] on input "None" at bounding box center [669, 536] width 1 height 1
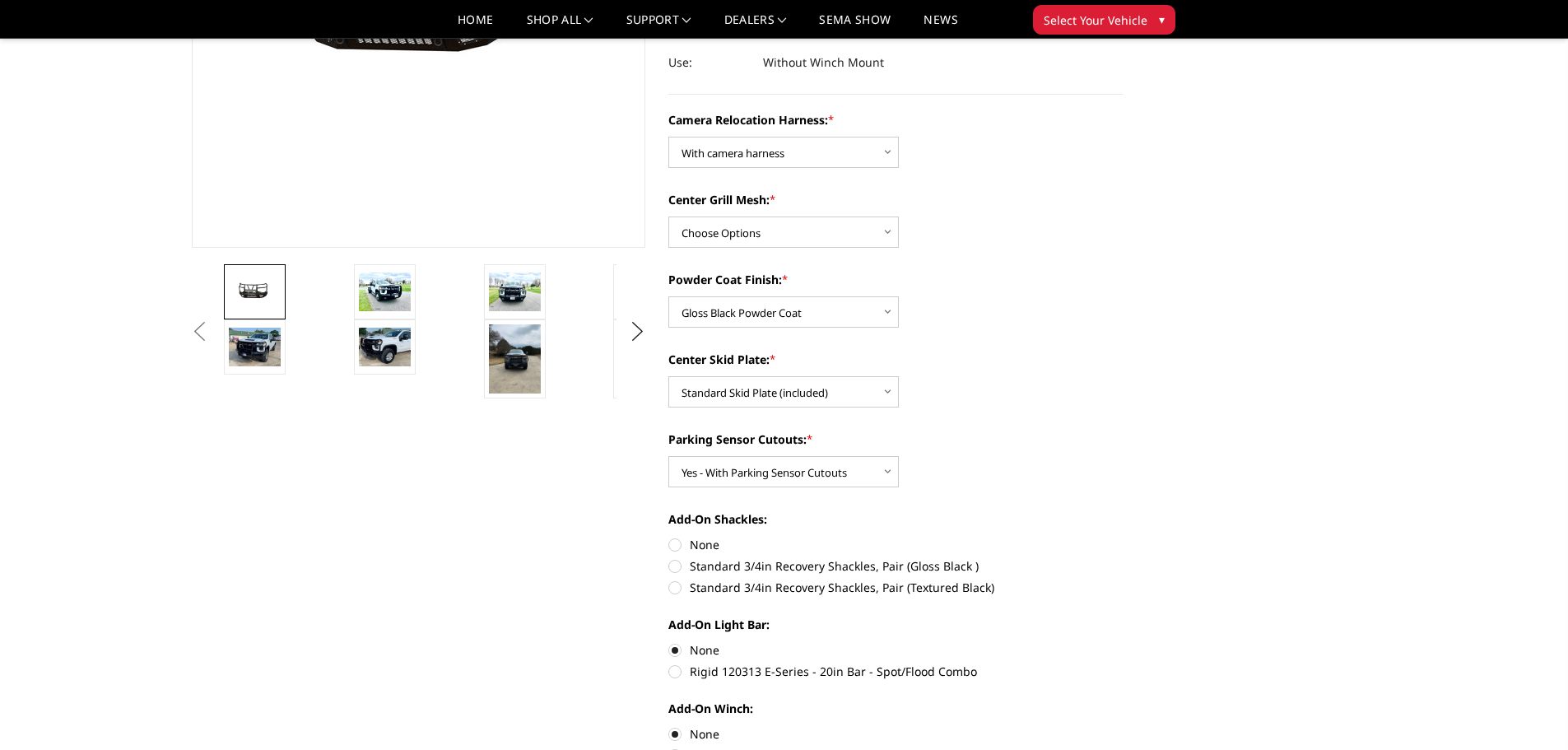
radio input "true"
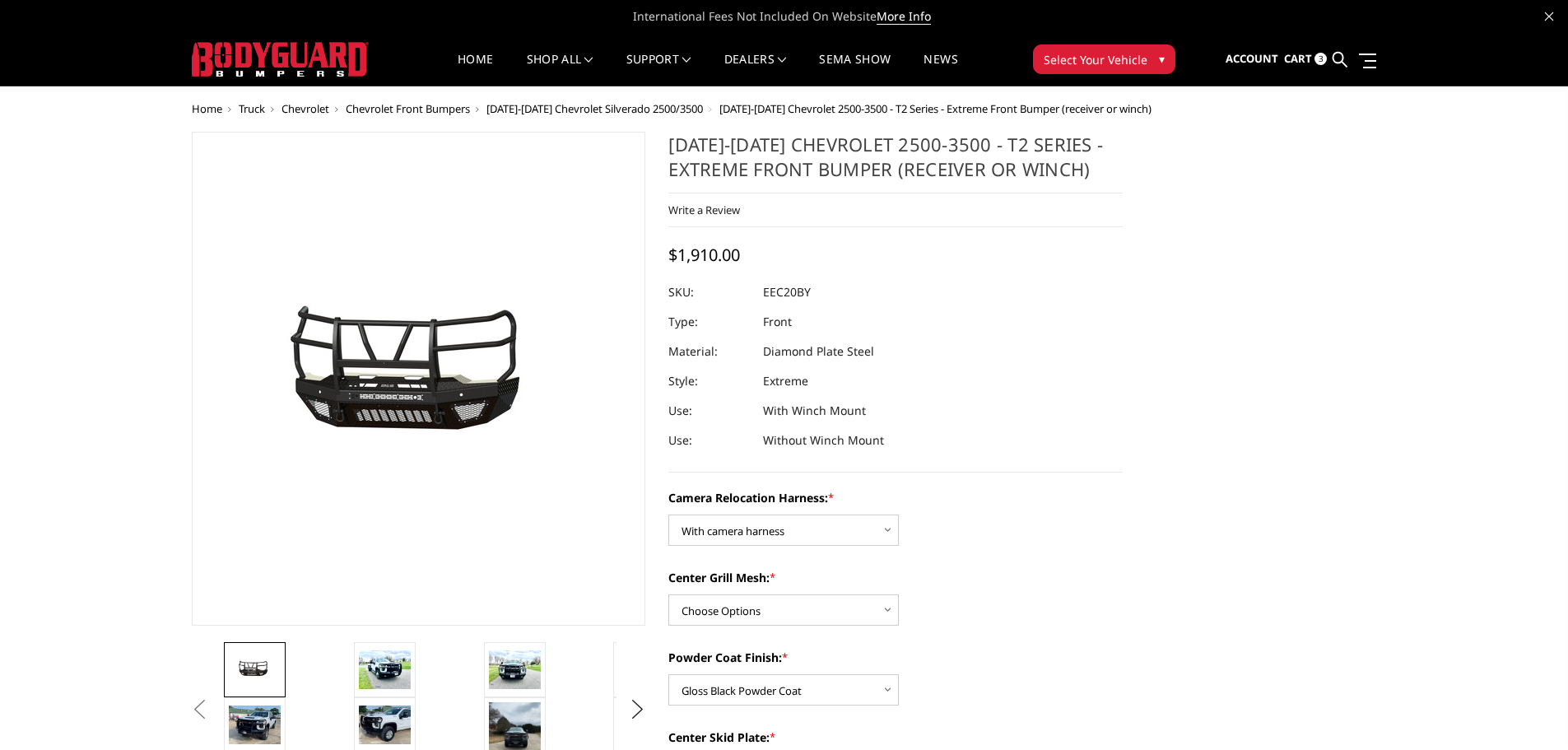
click at [1319, 62] on span "3" at bounding box center [1320, 59] width 13 height 13
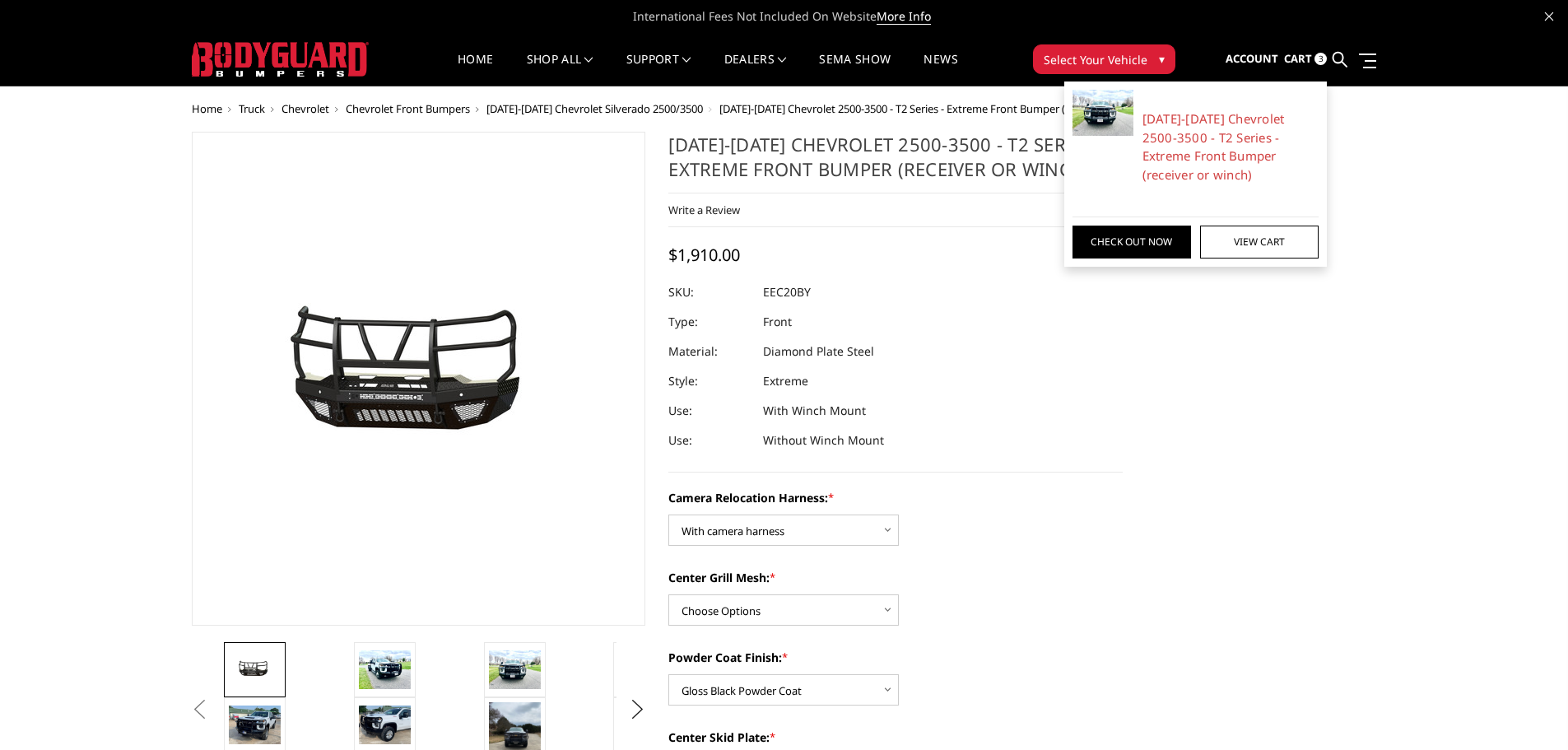
click at [1234, 204] on li "BODYGUARD 2020-2023 Chevrolet 2500-3500 - T2 Series - Extreme Front Bumper (rec…" at bounding box center [1196, 154] width 247 height 128
